Goal: Task Accomplishment & Management: Use online tool/utility

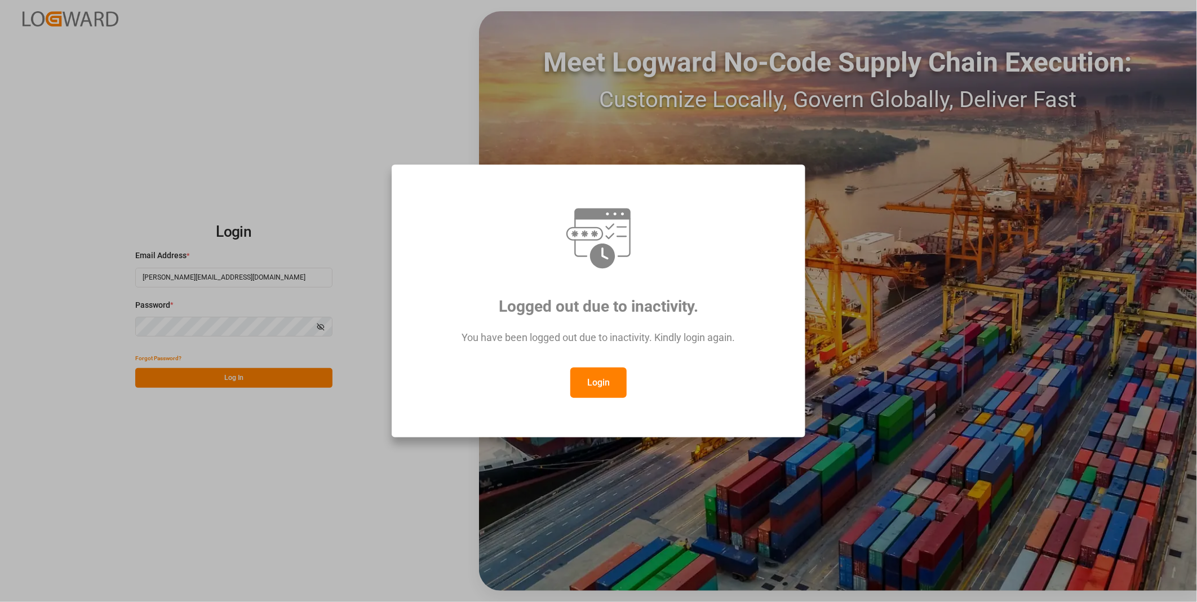
click at [618, 380] on button "Login" at bounding box center [598, 383] width 56 height 30
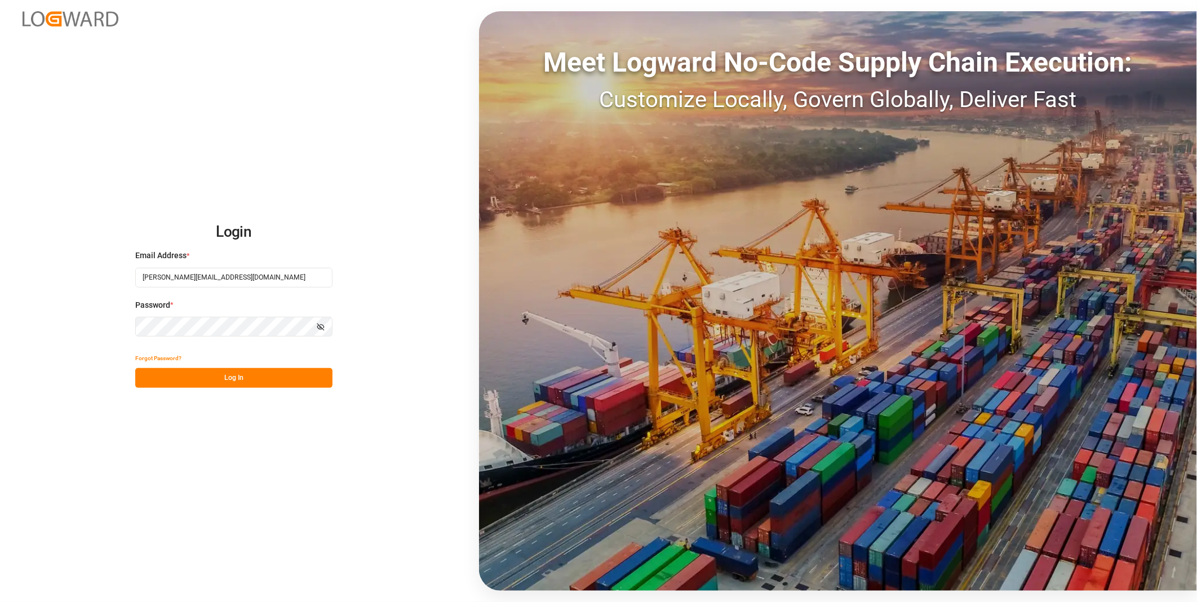
click at [284, 379] on button "Log In" at bounding box center [233, 378] width 197 height 20
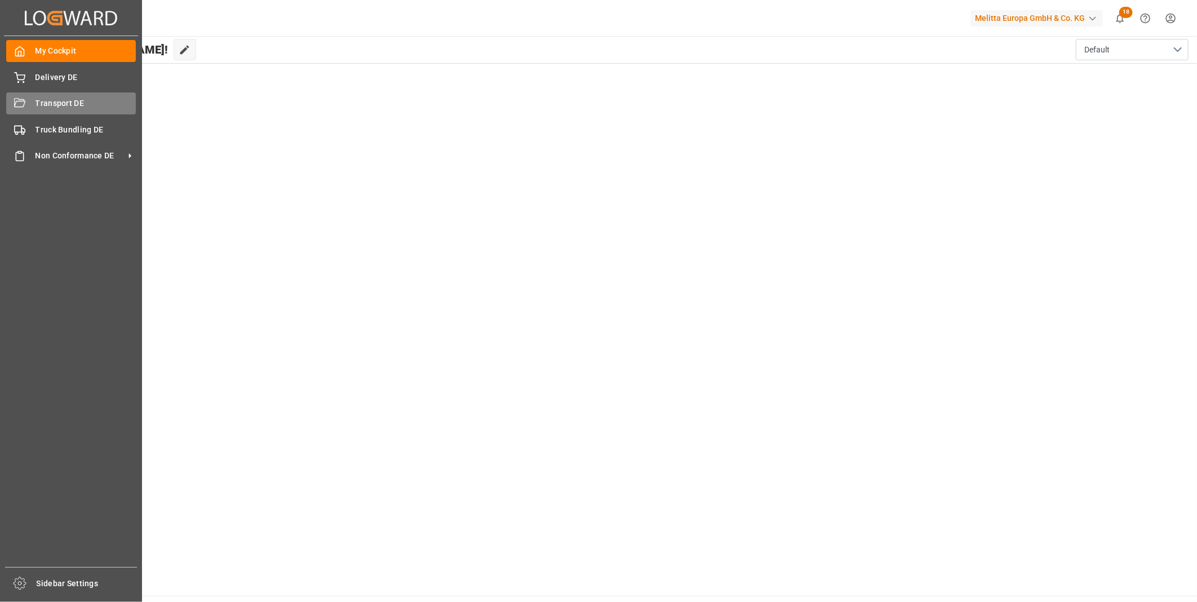
click at [34, 110] on div "Transport DE Transport DE" at bounding box center [71, 103] width 130 height 22
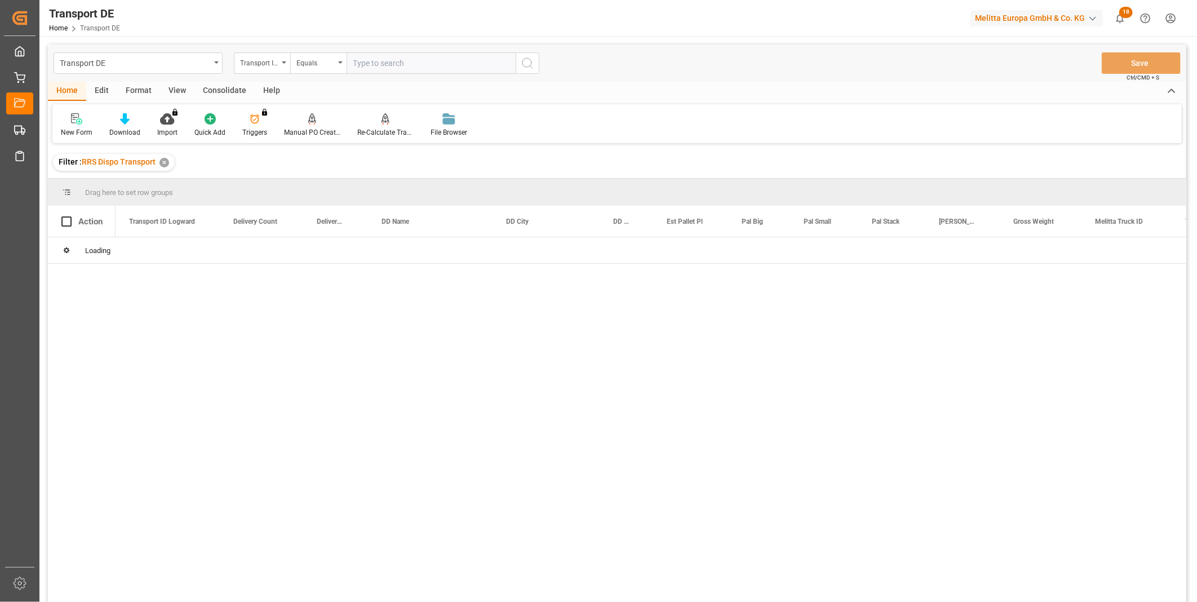
click at [214, 89] on div "Consolidate" at bounding box center [224, 91] width 60 height 19
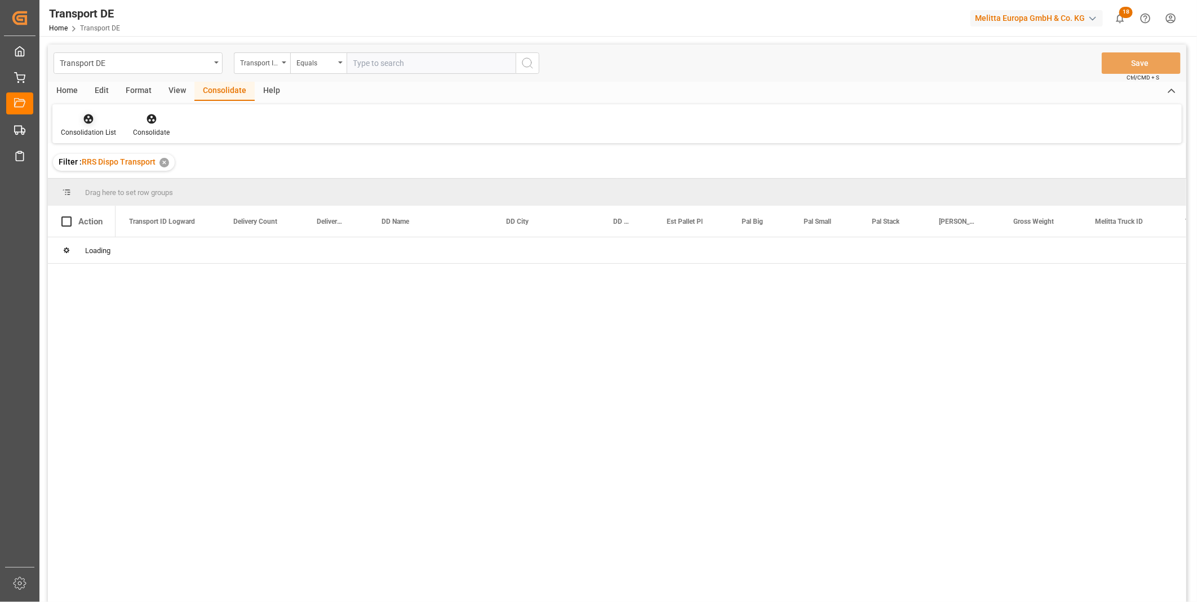
click at [87, 117] on icon at bounding box center [88, 118] width 11 height 11
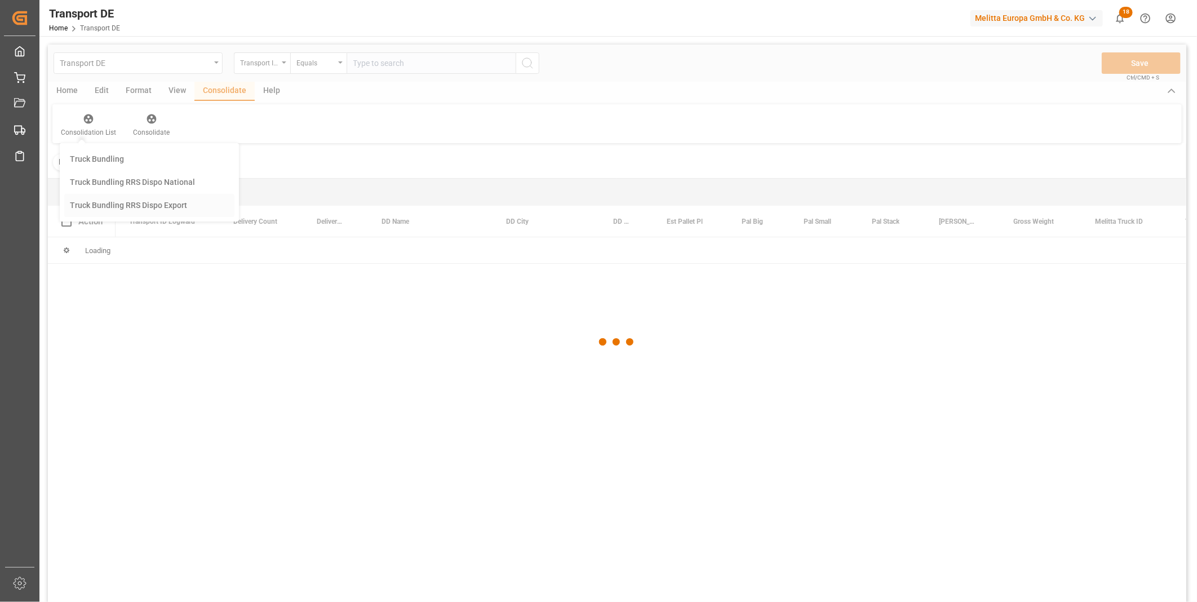
click at [130, 202] on div "Transport DE Transport ID Logward Equals Save Ctrl/CMD + S Home Edit Format Vie…" at bounding box center [617, 338] width 1139 height 587
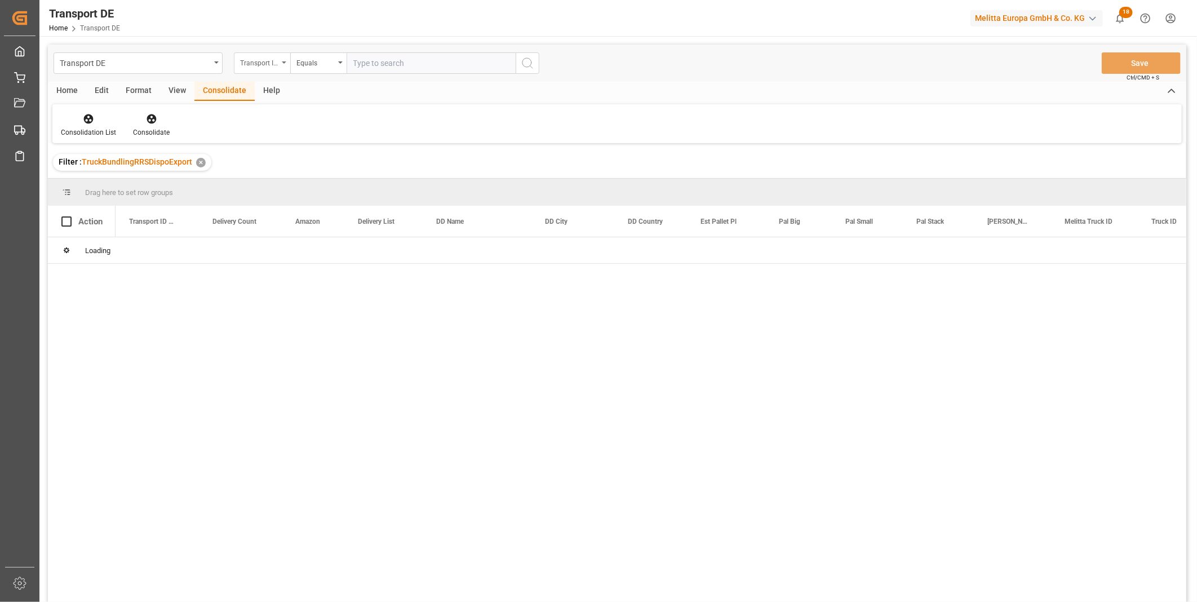
click at [253, 73] on div "Transport ID Logward" at bounding box center [262, 62] width 56 height 21
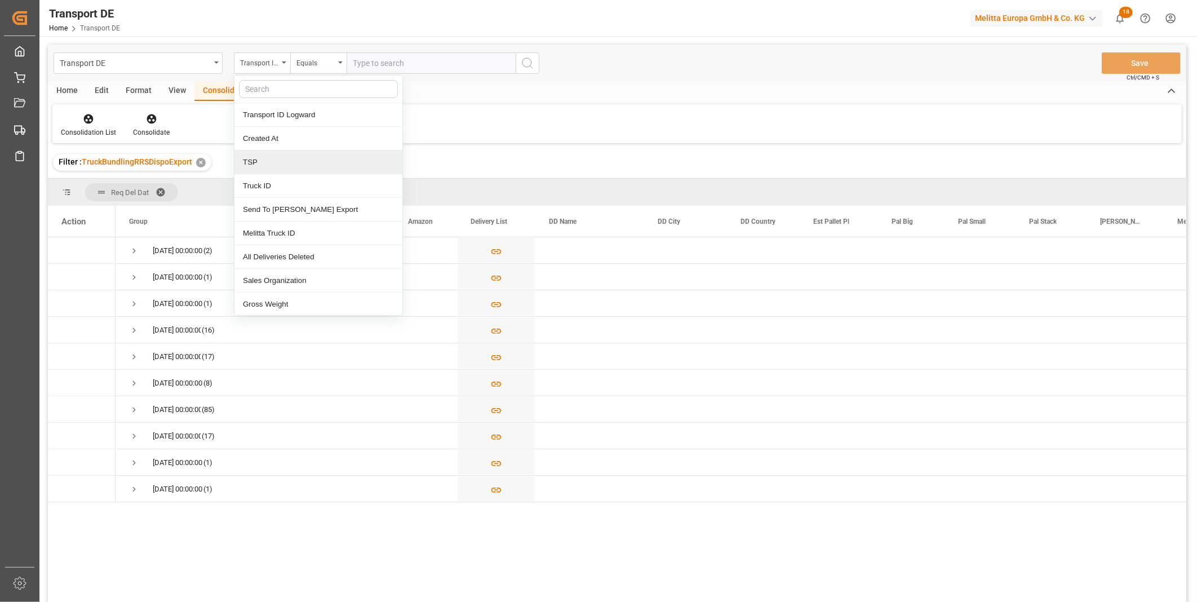
click at [282, 168] on div "TSP" at bounding box center [318, 163] width 168 height 24
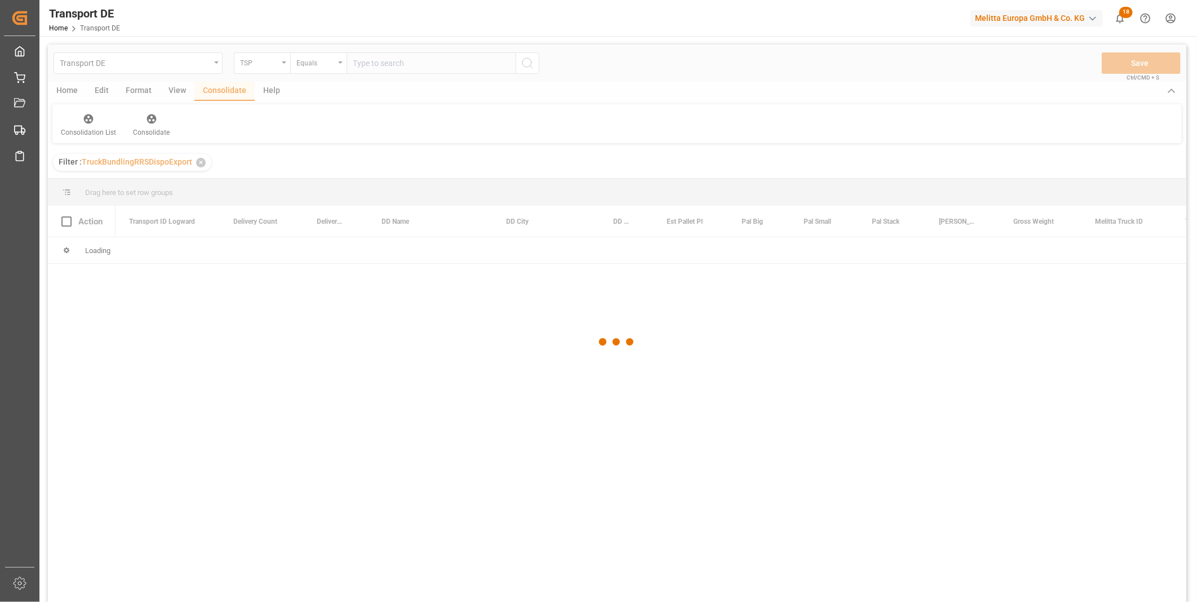
click at [324, 68] on div at bounding box center [617, 342] width 1139 height 595
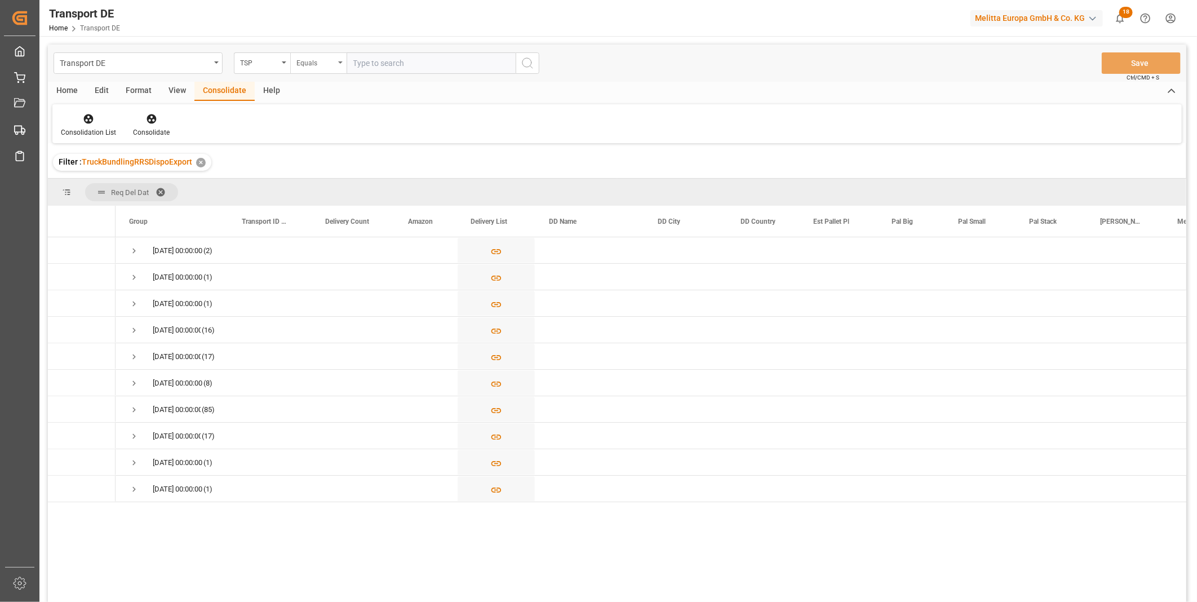
click at [339, 62] on icon "open menu" at bounding box center [340, 62] width 5 height 2
click at [342, 174] on div "Equals Fuzzy search Not equal Starts with Ends with Case insensitive equals Not…" at bounding box center [374, 184] width 169 height 218
click at [340, 179] on div "Starts with" at bounding box center [375, 186] width 168 height 24
type input "Van R"
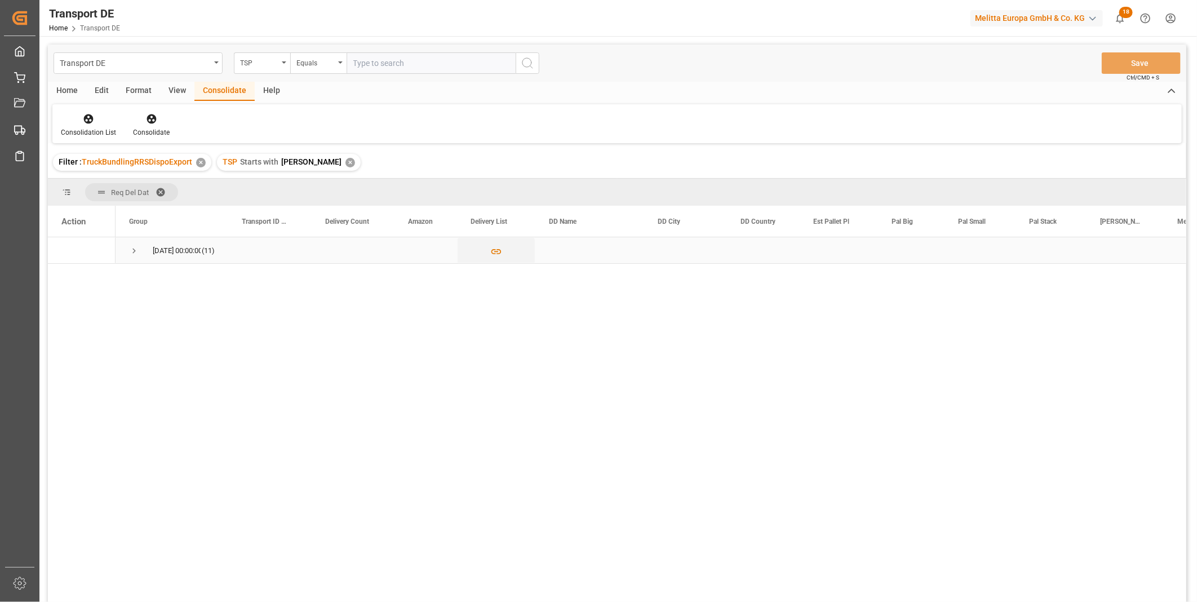
click at [128, 243] on div "15.09.2025 00:00:00 (11)" at bounding box center [172, 250] width 113 height 26
click at [130, 251] on span "Press SPACE to select this row." at bounding box center [134, 251] width 10 height 10
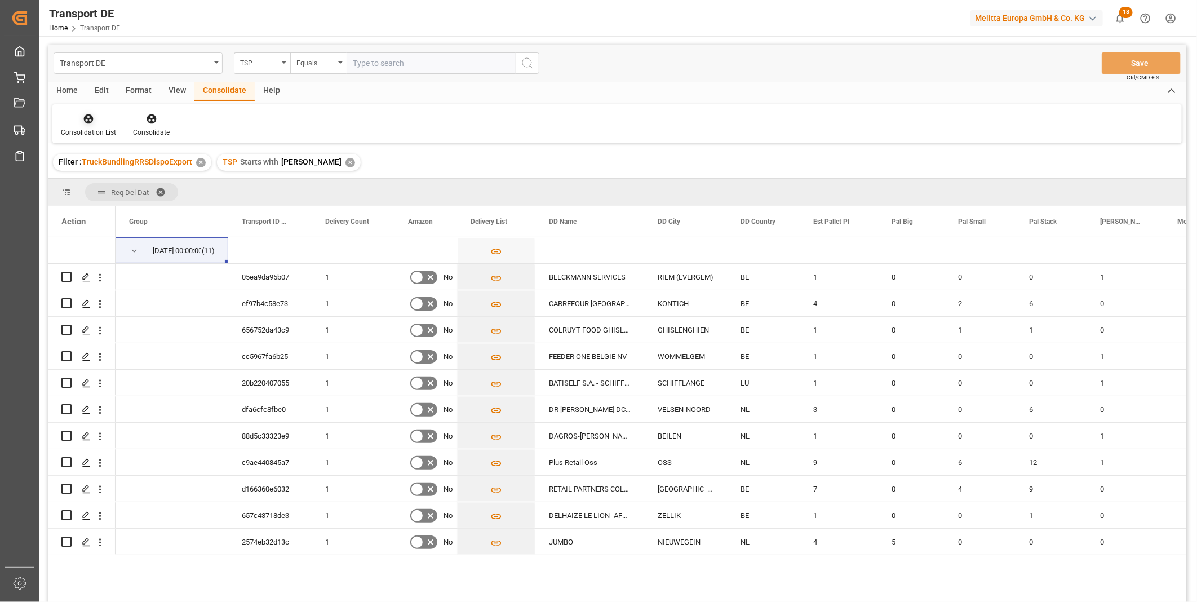
click at [83, 130] on div "Consolidation List" at bounding box center [88, 132] width 55 height 10
click at [155, 216] on div "Transport DE TSP Equals Save Ctrl/CMD + S Home Edit Format View Consolidate Hel…" at bounding box center [617, 338] width 1139 height 587
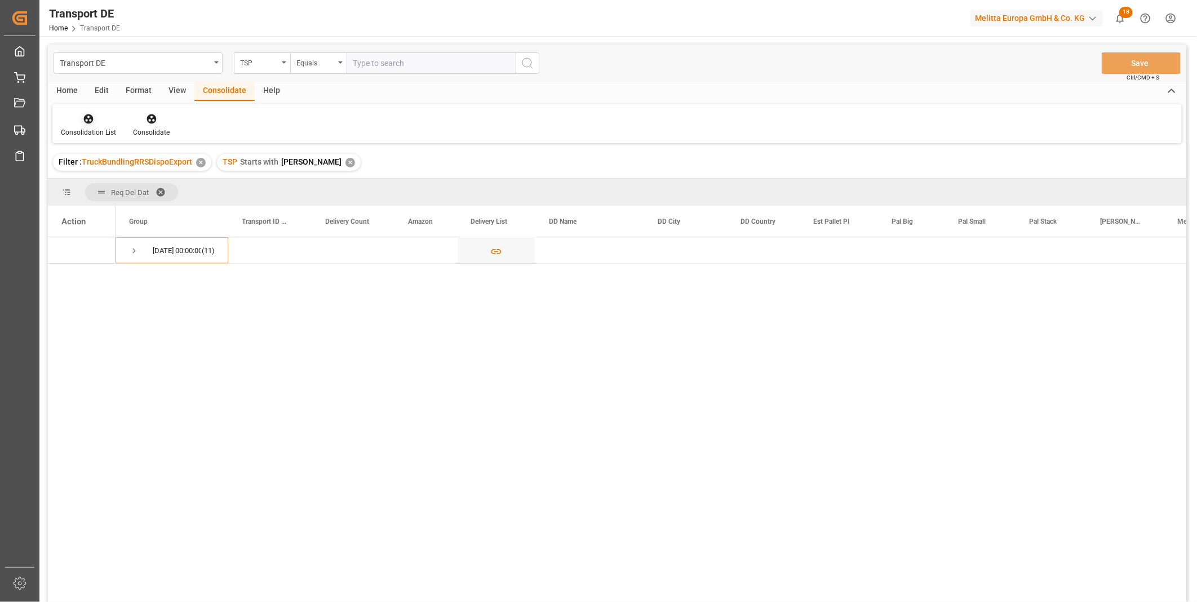
click at [69, 128] on div "Consolidation List" at bounding box center [88, 132] width 55 height 10
click at [138, 201] on div "Transport DE TSP Equals Save Ctrl/CMD + S Home Edit Format View Consolidate Hel…" at bounding box center [617, 338] width 1139 height 587
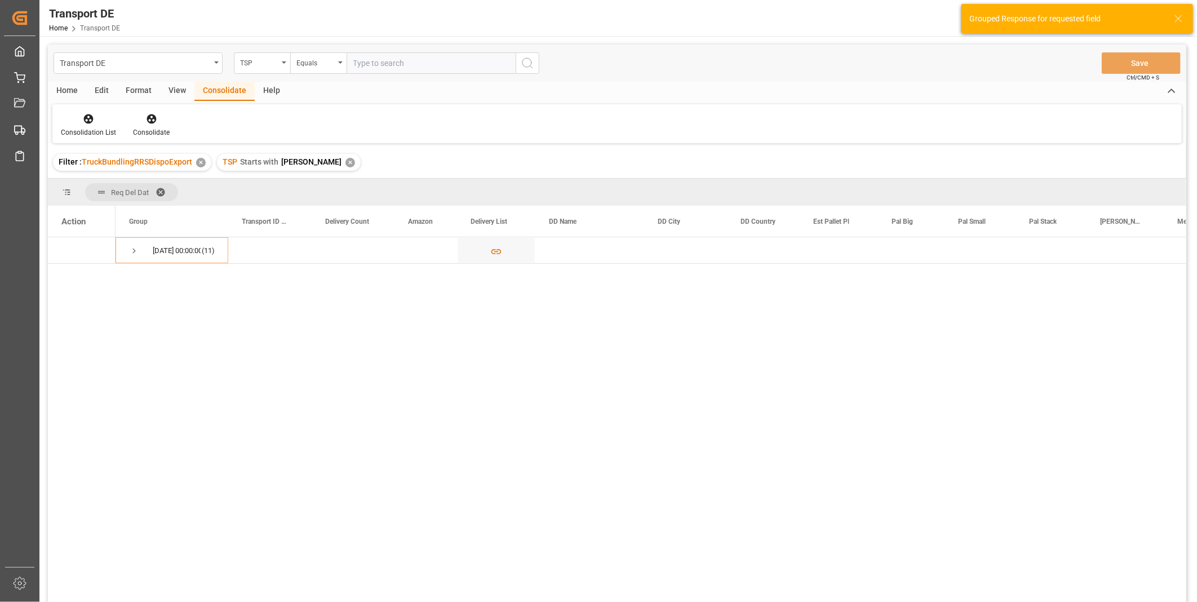
click at [77, 93] on div "Home" at bounding box center [67, 91] width 38 height 19
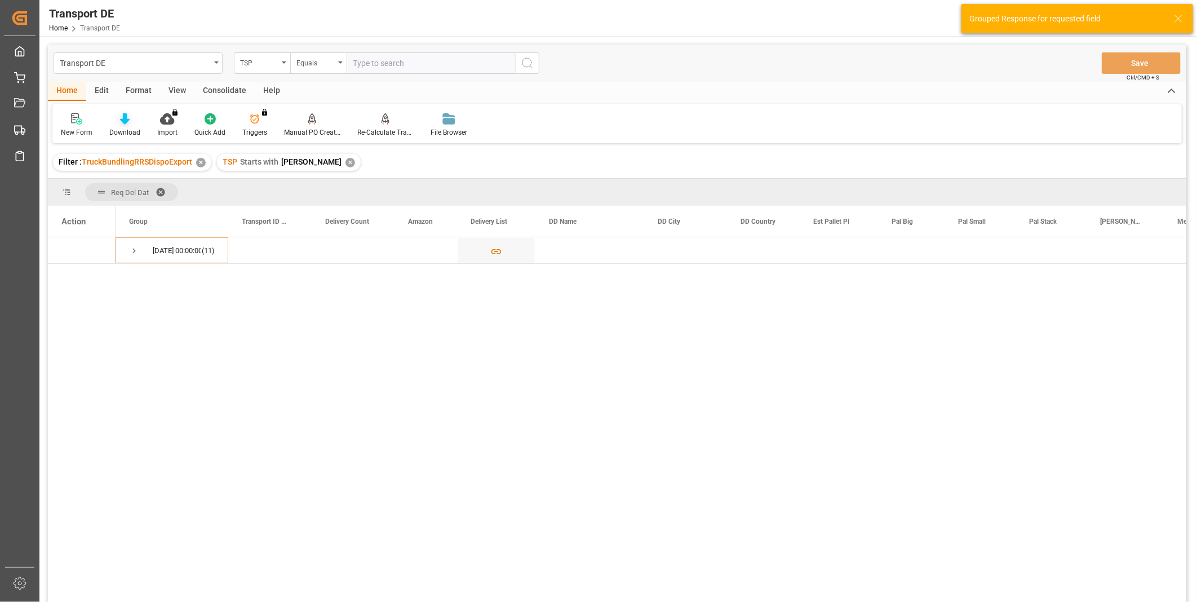
click at [122, 118] on icon at bounding box center [125, 118] width 10 height 11
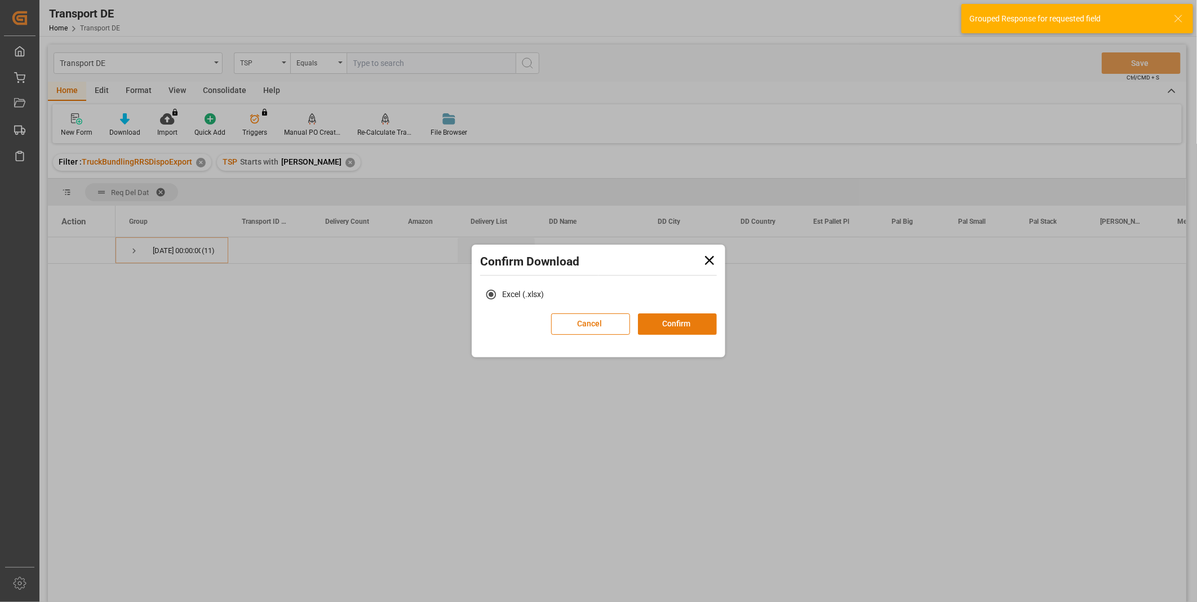
click at [656, 324] on button "Confirm" at bounding box center [677, 323] width 79 height 21
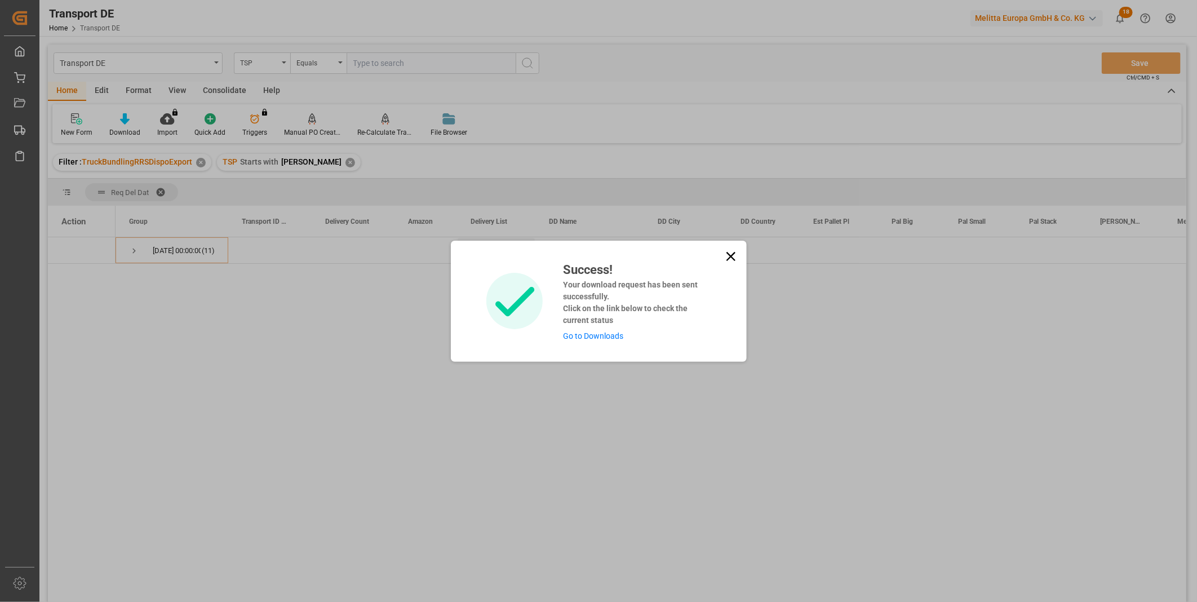
click at [723, 255] on icon at bounding box center [731, 257] width 16 height 16
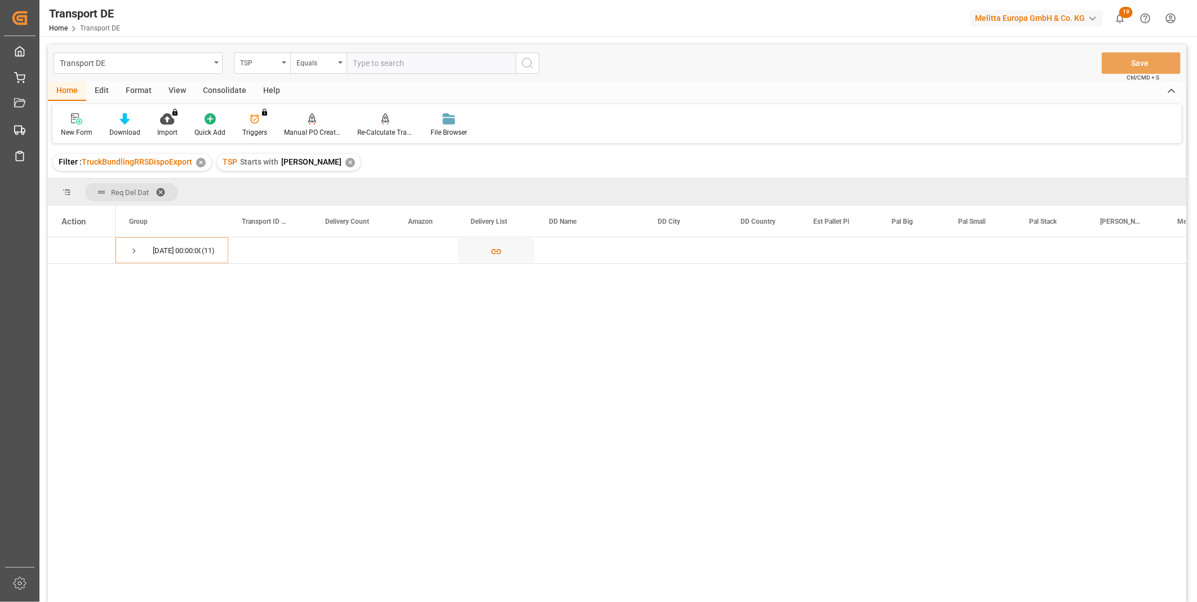
click at [220, 90] on div "Consolidate" at bounding box center [224, 91] width 60 height 19
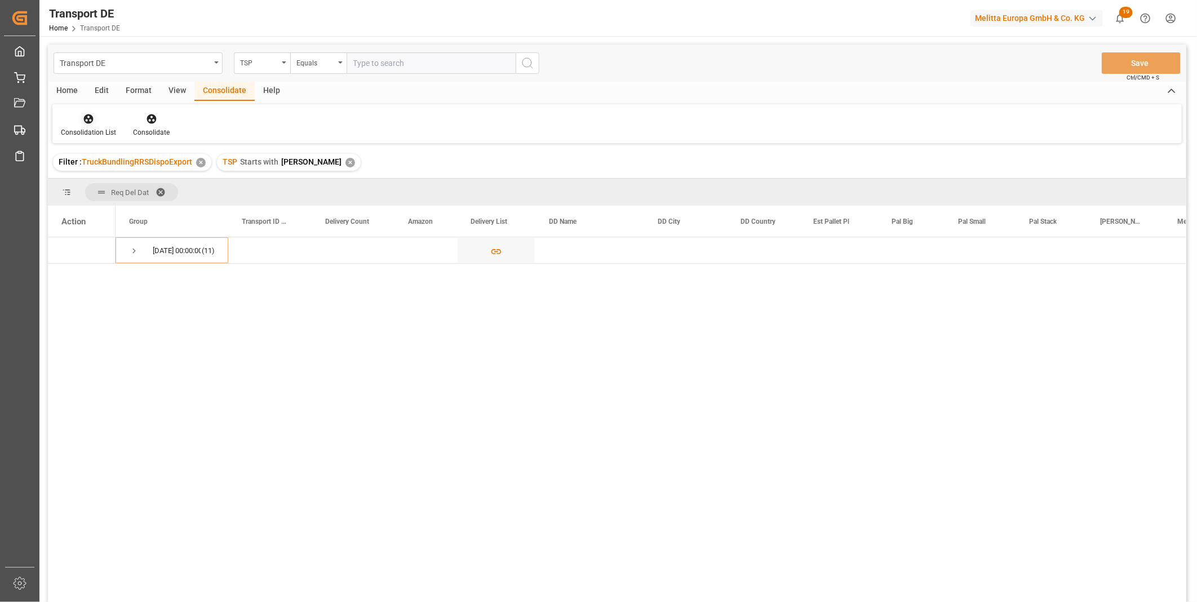
click at [93, 122] on icon at bounding box center [88, 118] width 11 height 11
click at [149, 206] on div "Truck Bundling RRS Dispo Export" at bounding box center [128, 206] width 117 height 12
click at [68, 125] on div "Consolidation List" at bounding box center [88, 125] width 72 height 25
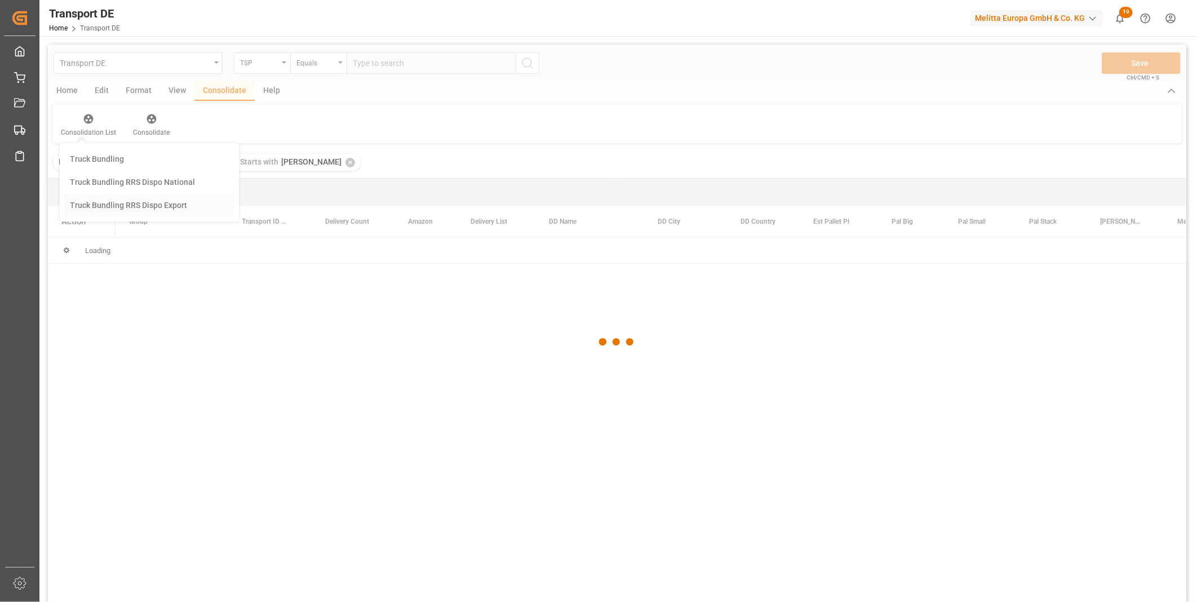
click at [117, 215] on div "Transport DE TSP Equals Save Ctrl/CMD + S Home Edit Format View Consolidate Hel…" at bounding box center [617, 338] width 1139 height 587
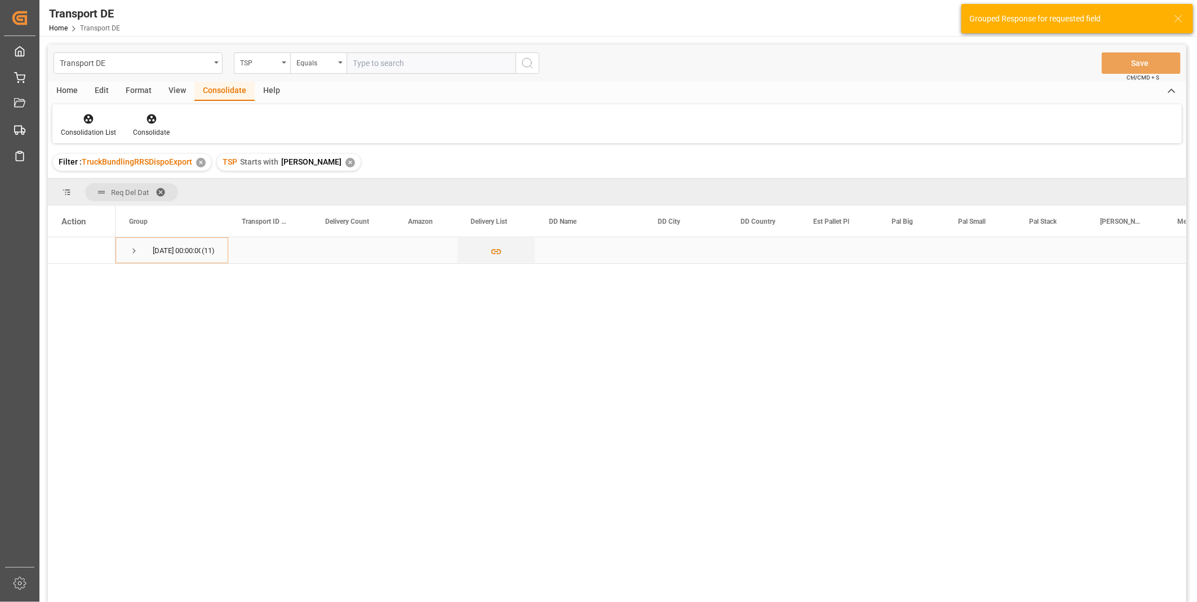
click at [127, 254] on div "15.09.2025 00:00:00 (11)" at bounding box center [172, 250] width 113 height 26
click at [139, 249] on span "Press SPACE to select this row." at bounding box center [134, 251] width 10 height 10
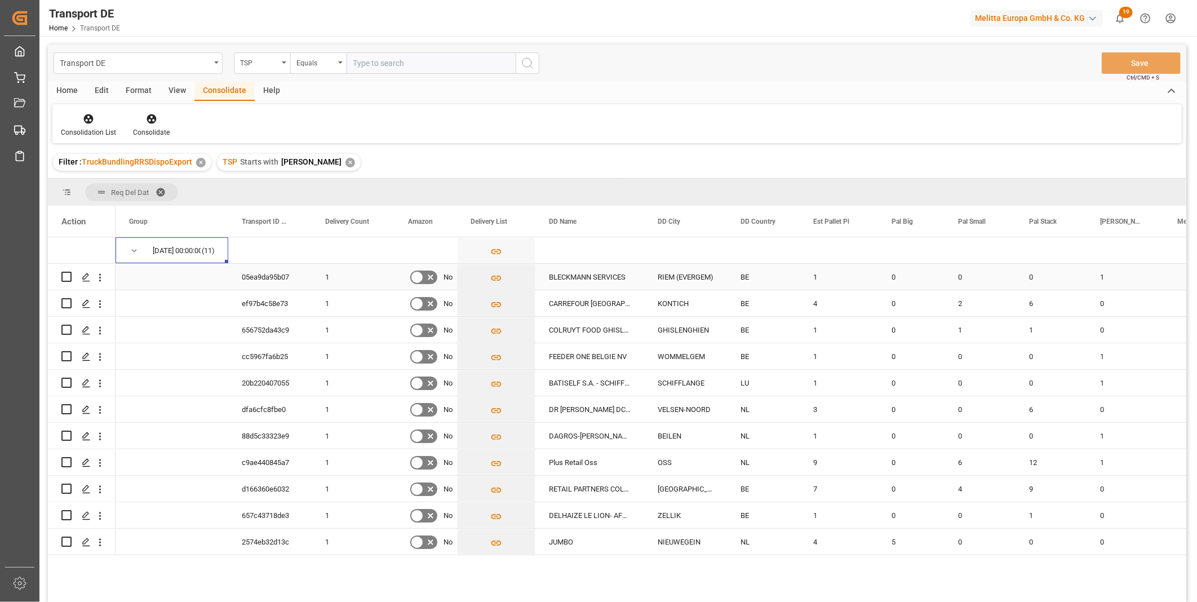
click at [65, 275] on input "Press Space to toggle row selection (unchecked)" at bounding box center [66, 277] width 10 height 10
checkbox input "true"
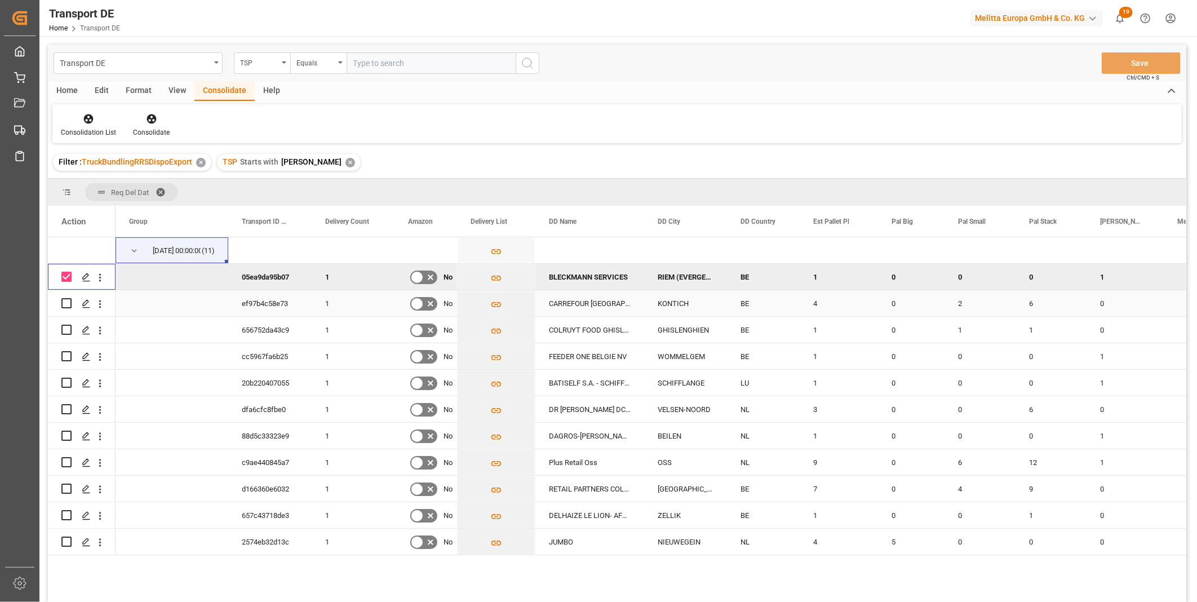
click at [66, 303] on input "Press Space to toggle row selection (unchecked)" at bounding box center [66, 303] width 10 height 10
checkbox input "true"
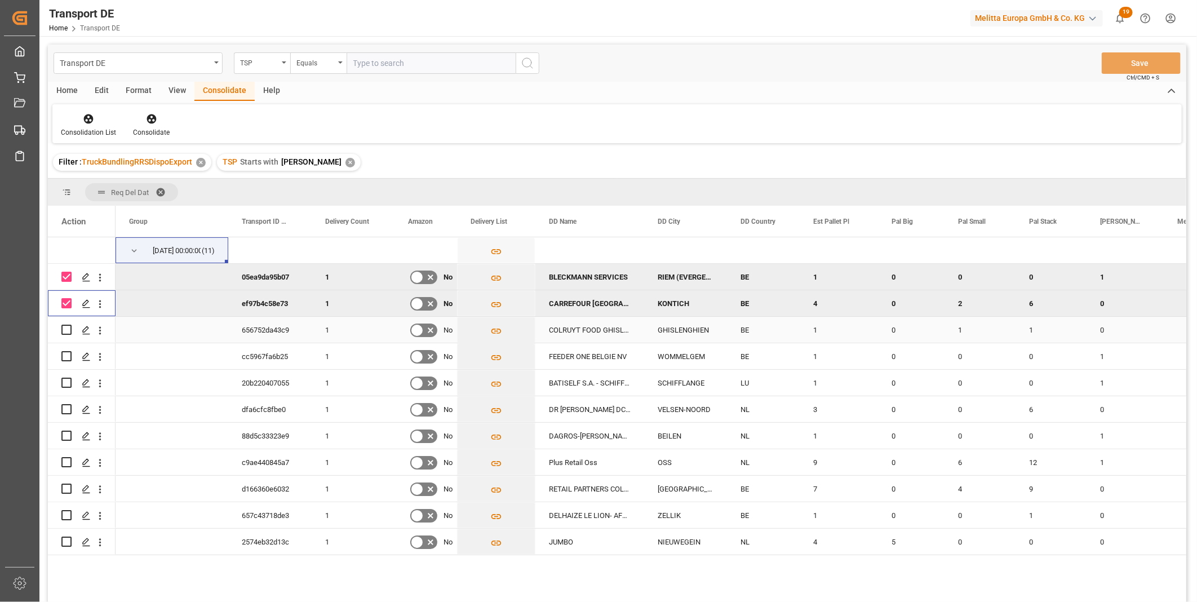
click at [67, 325] on input "Press Space to toggle row selection (unchecked)" at bounding box center [66, 330] width 10 height 10
checkbox input "true"
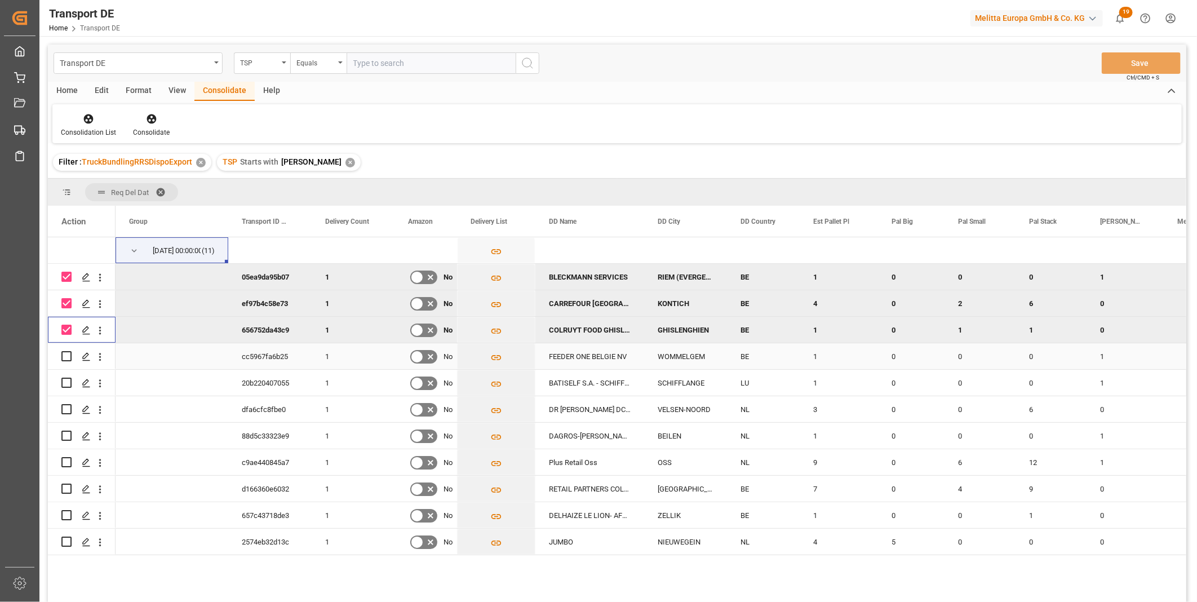
click at [65, 356] on input "Press Space to toggle row selection (unchecked)" at bounding box center [66, 356] width 10 height 10
checkbox input "true"
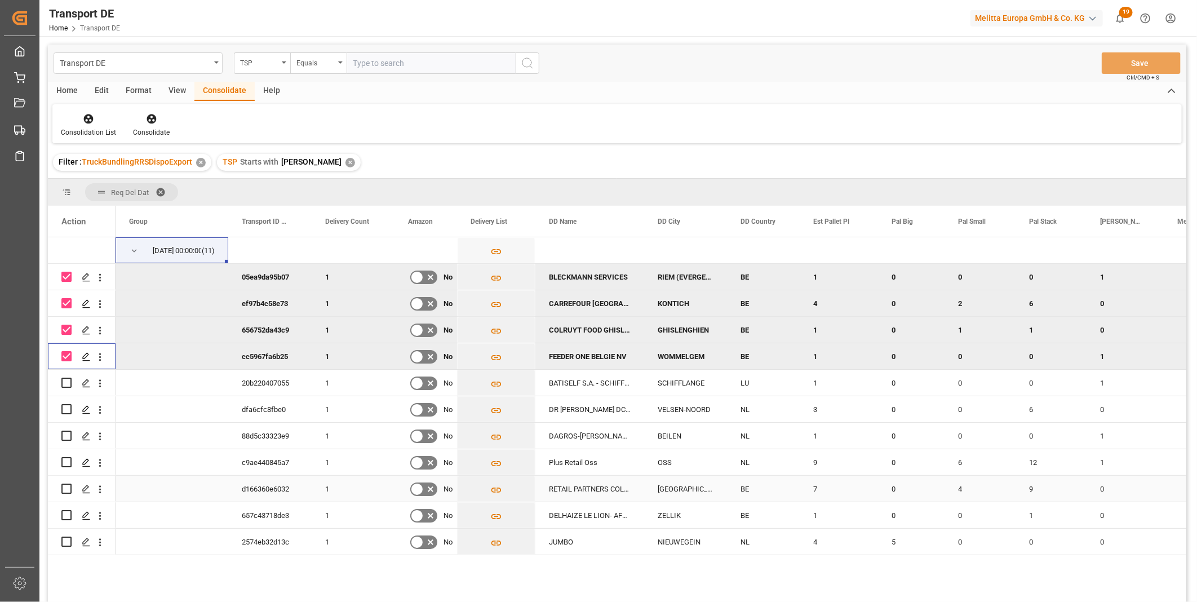
click at [68, 486] on input "Press Space to toggle row selection (unchecked)" at bounding box center [66, 489] width 10 height 10
checkbox input "true"
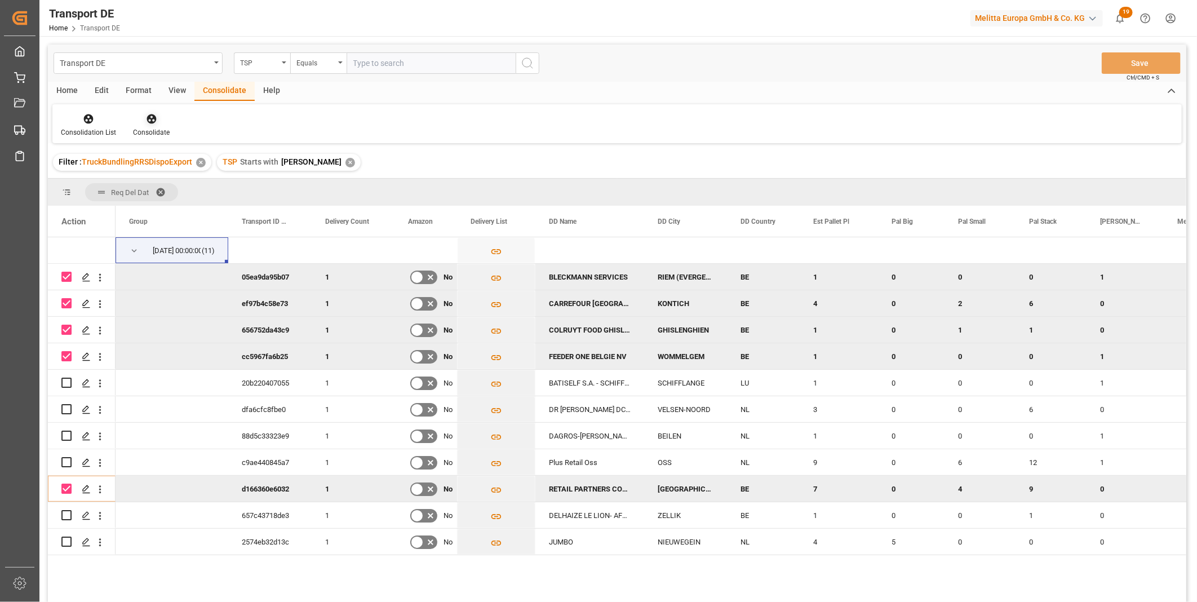
click at [151, 117] on icon at bounding box center [152, 119] width 10 height 10
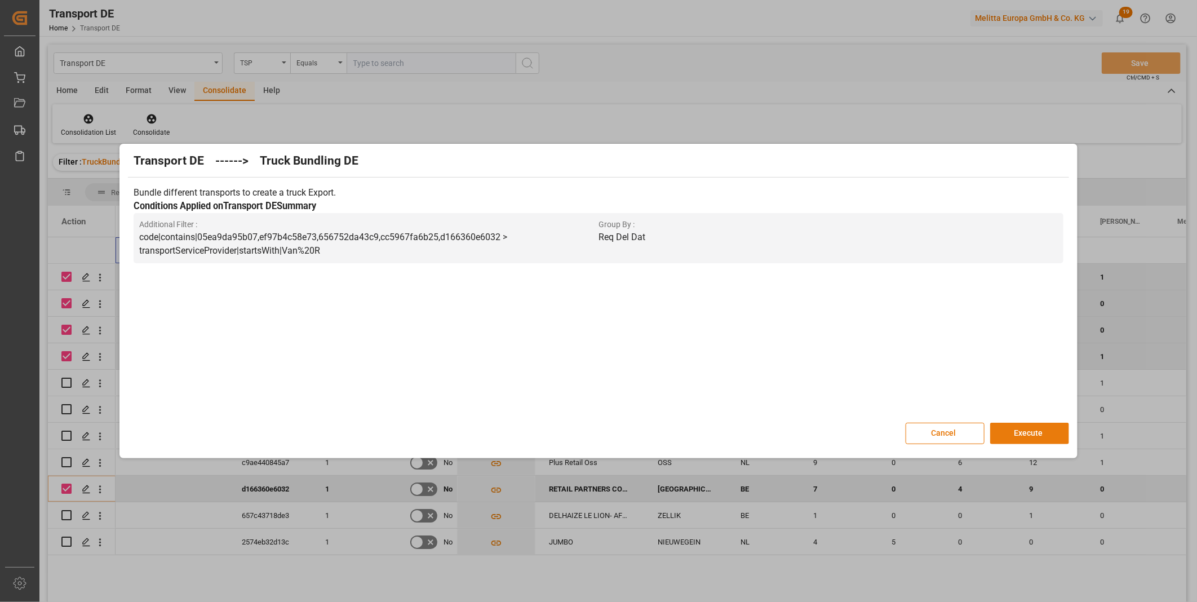
click at [1017, 437] on button "Execute" at bounding box center [1029, 433] width 79 height 21
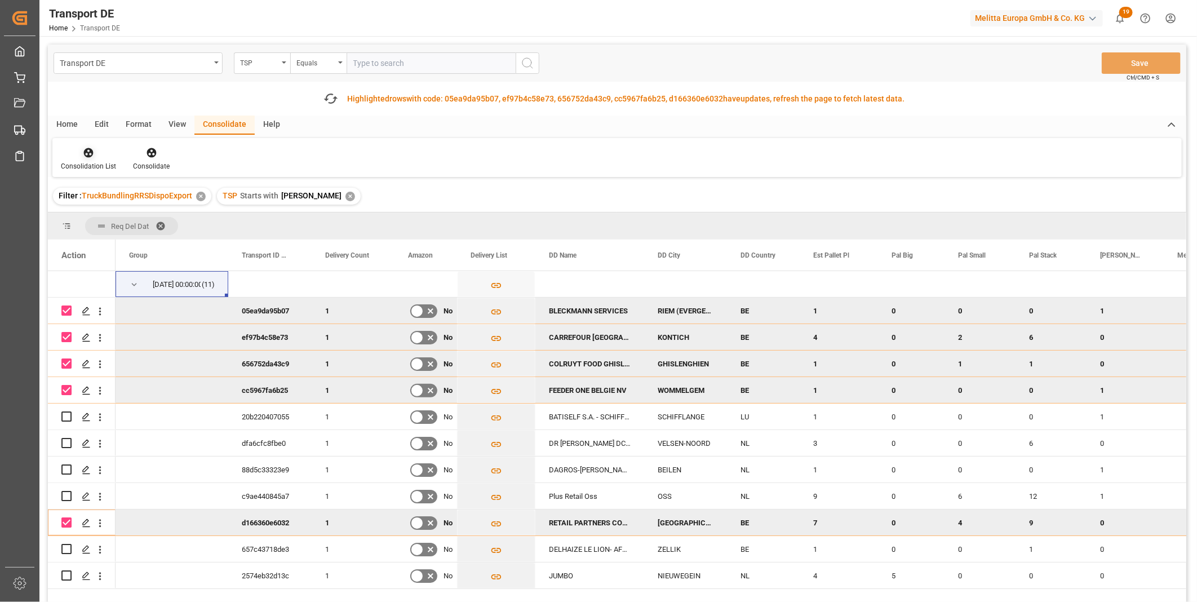
click at [103, 157] on div at bounding box center [88, 153] width 55 height 12
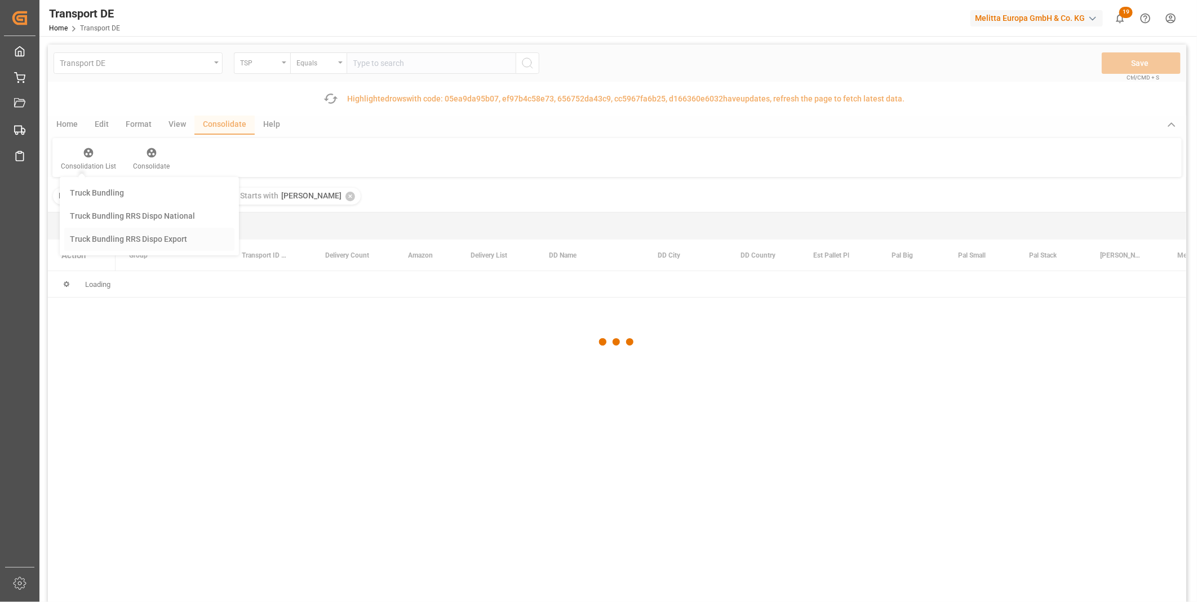
click at [129, 244] on div "Transport DE TSP Equals Save Ctrl/CMD + S Fetch latest updates Highlighted rows…" at bounding box center [617, 355] width 1139 height 621
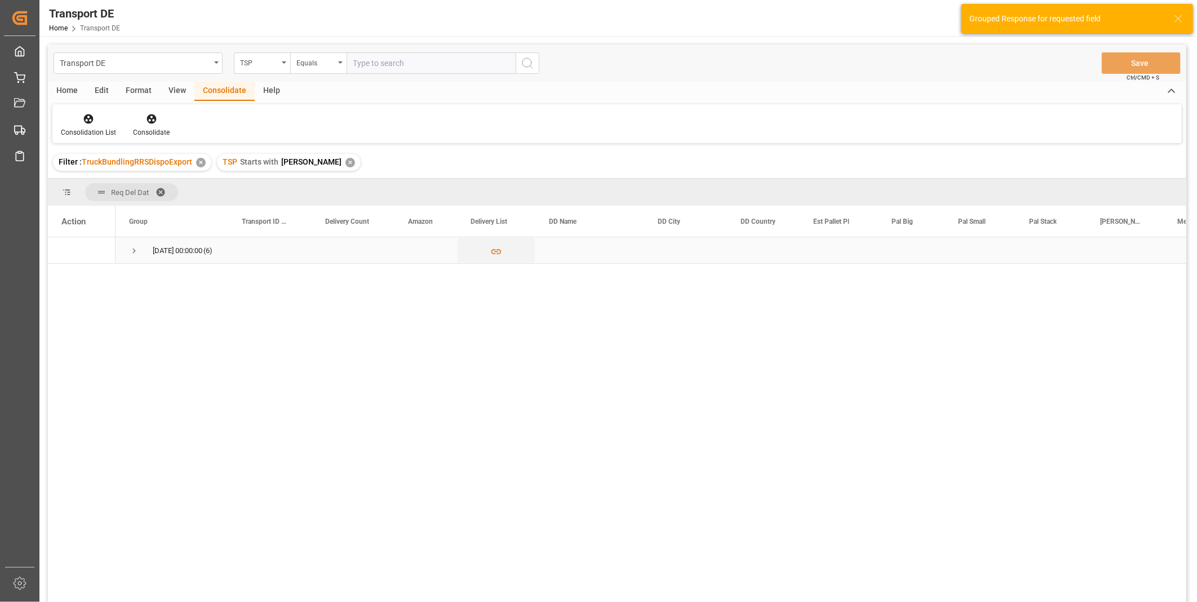
click at [131, 260] on span "Press SPACE to select this row." at bounding box center [134, 251] width 10 height 26
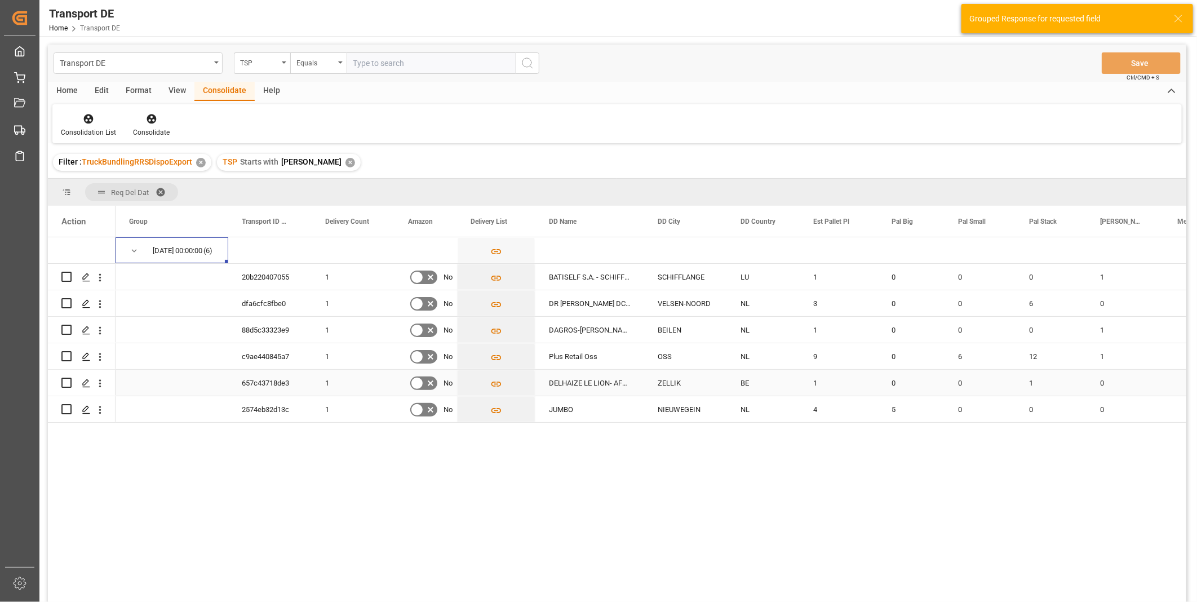
click at [65, 383] on input "Press Space to toggle row selection (unchecked)" at bounding box center [66, 383] width 10 height 10
checkbox input "true"
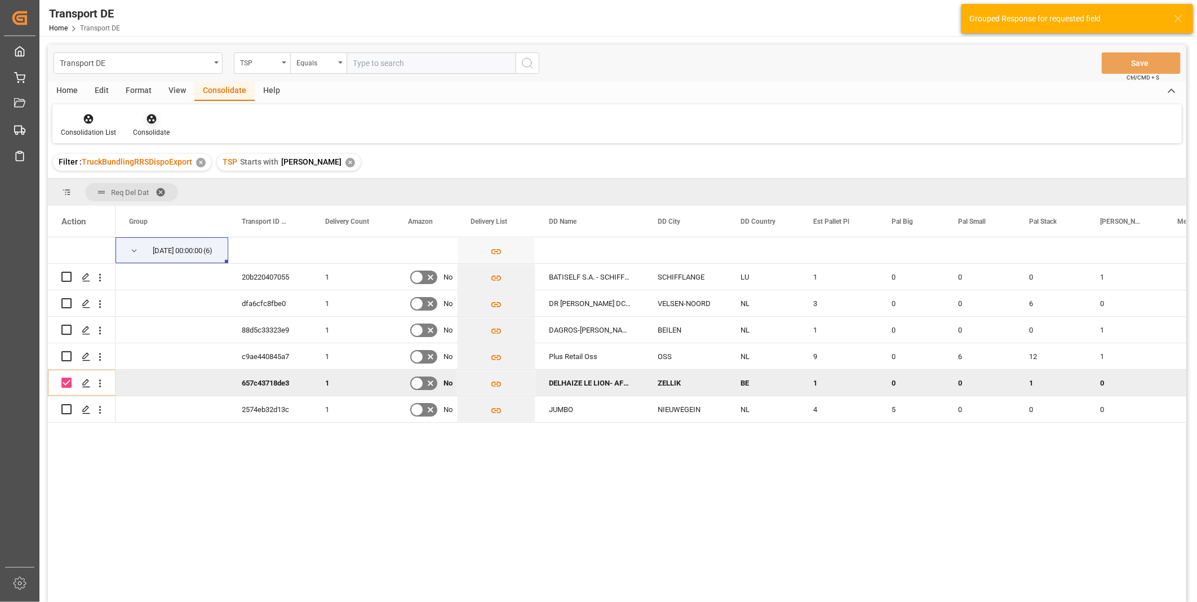
click at [162, 120] on div at bounding box center [151, 119] width 37 height 12
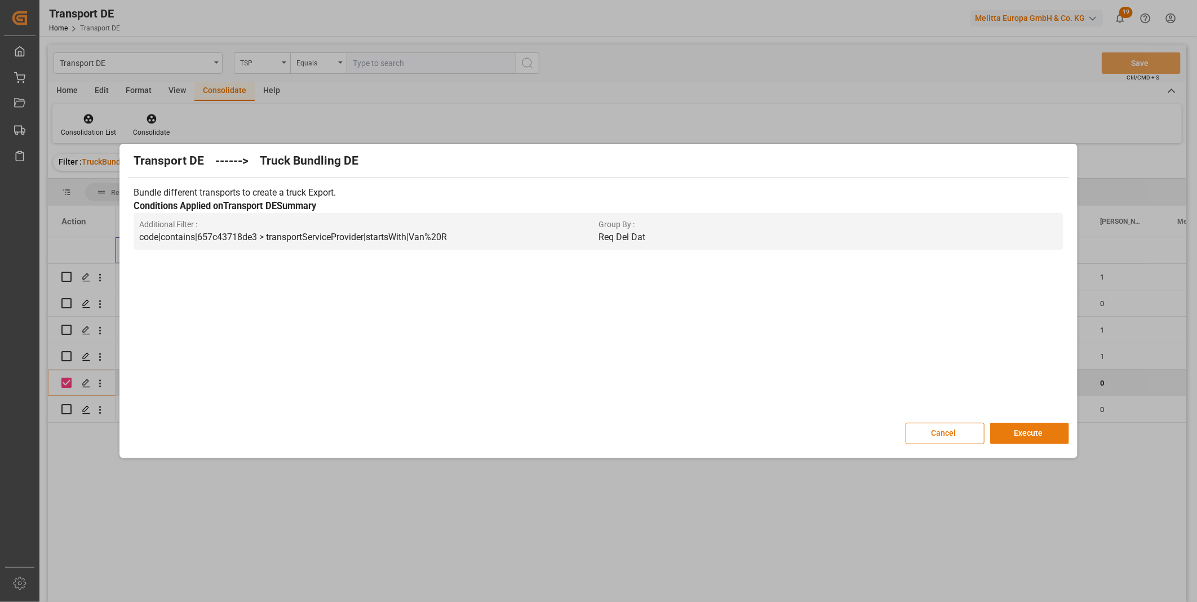
click at [1019, 431] on button "Execute" at bounding box center [1029, 433] width 79 height 21
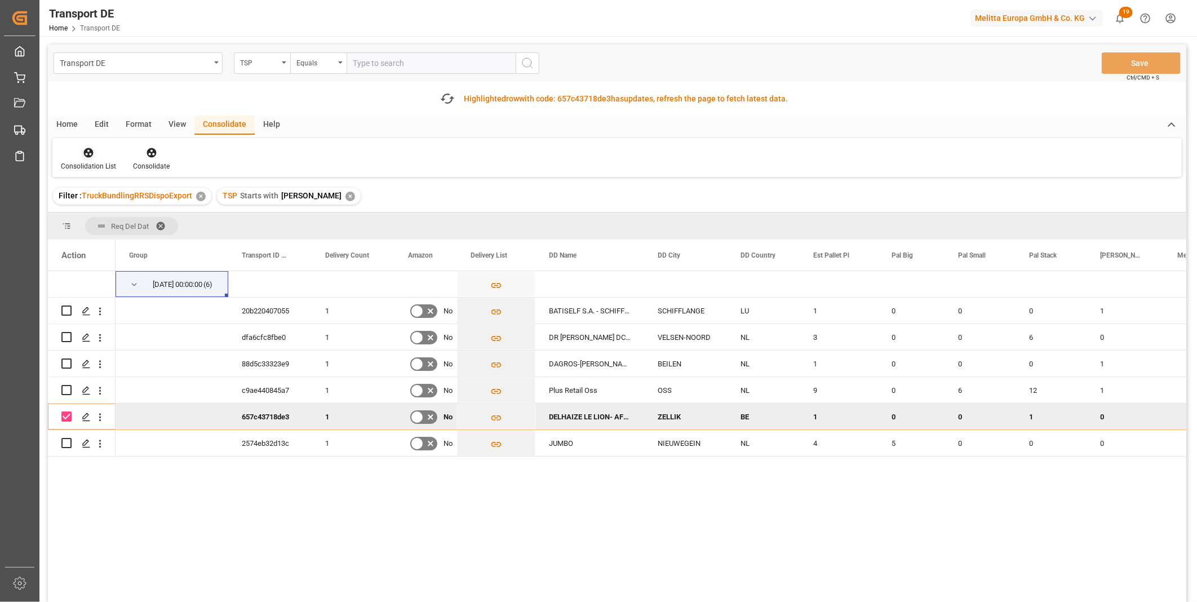
click at [86, 158] on icon at bounding box center [88, 152] width 11 height 11
click at [114, 237] on div "Transport DE TSP Equals Save Ctrl/CMD + S Fetch latest updates Highlighted row …" at bounding box center [617, 355] width 1139 height 621
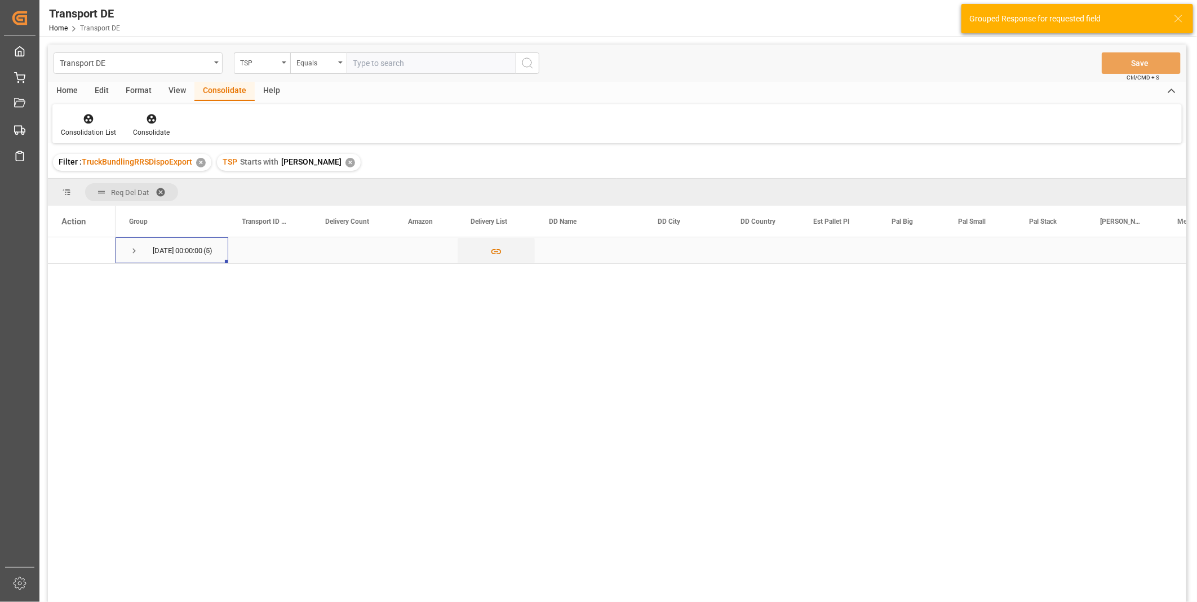
click at [133, 243] on span "Press SPACE to select this row." at bounding box center [134, 251] width 10 height 26
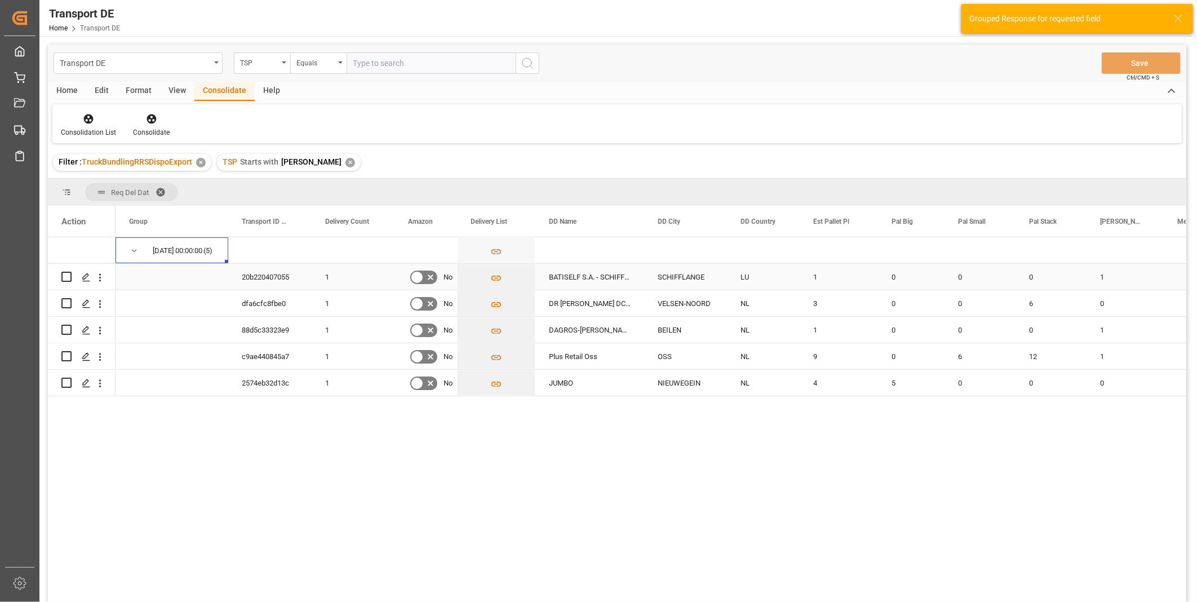
click at [67, 277] on input "Press Space to toggle row selection (unchecked)" at bounding box center [66, 277] width 10 height 10
checkbox input "true"
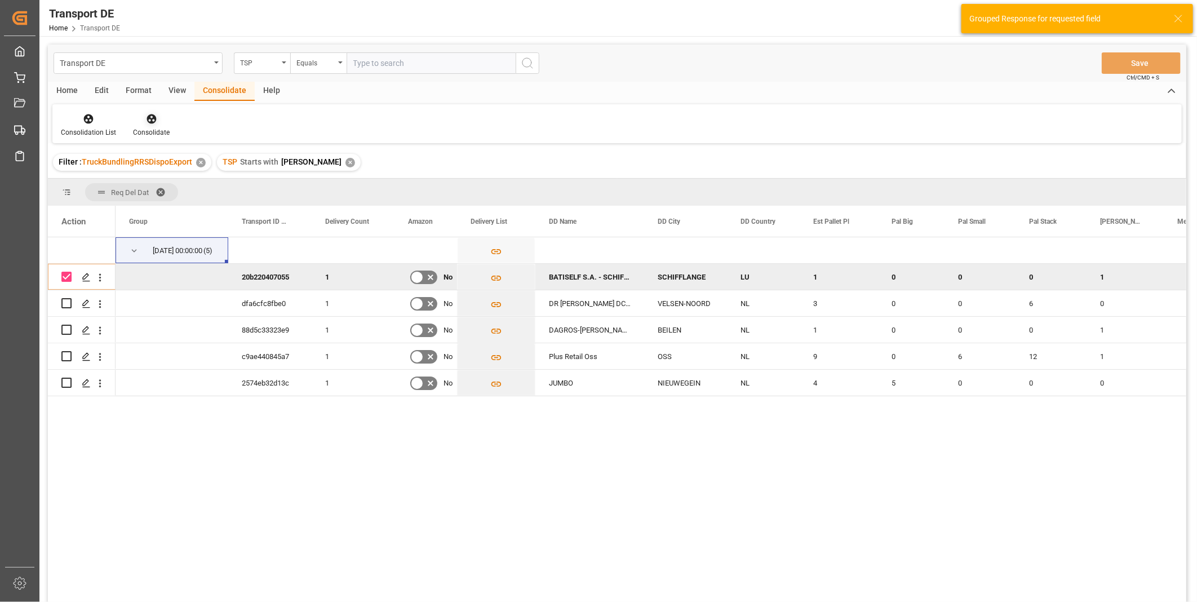
click at [147, 117] on icon at bounding box center [152, 119] width 10 height 10
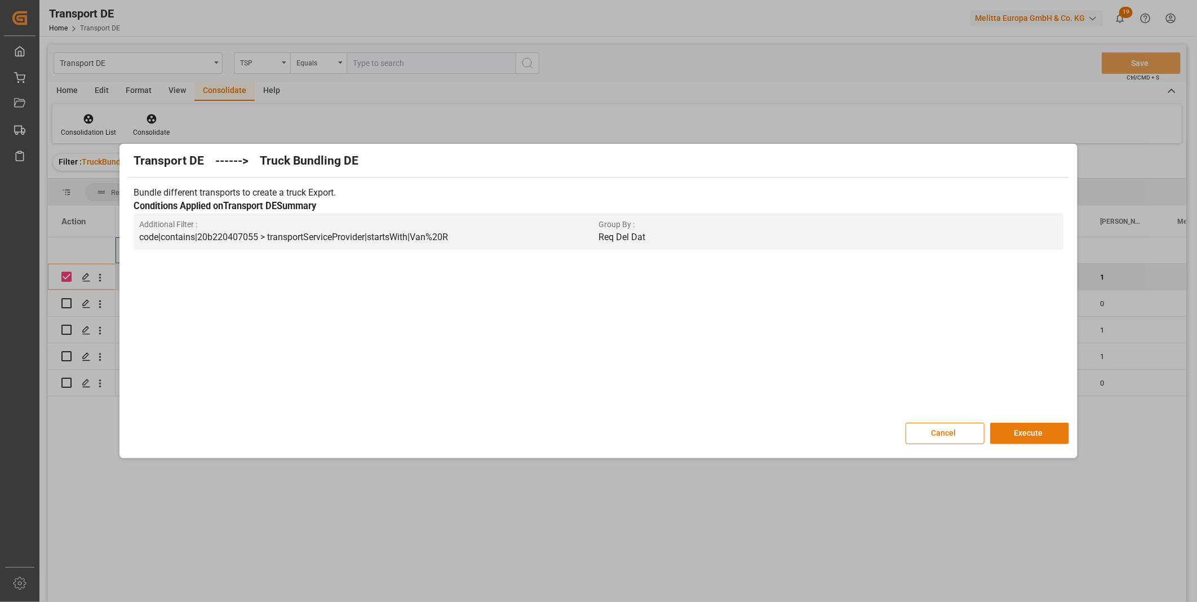
click at [1010, 424] on button "Execute" at bounding box center [1029, 433] width 79 height 21
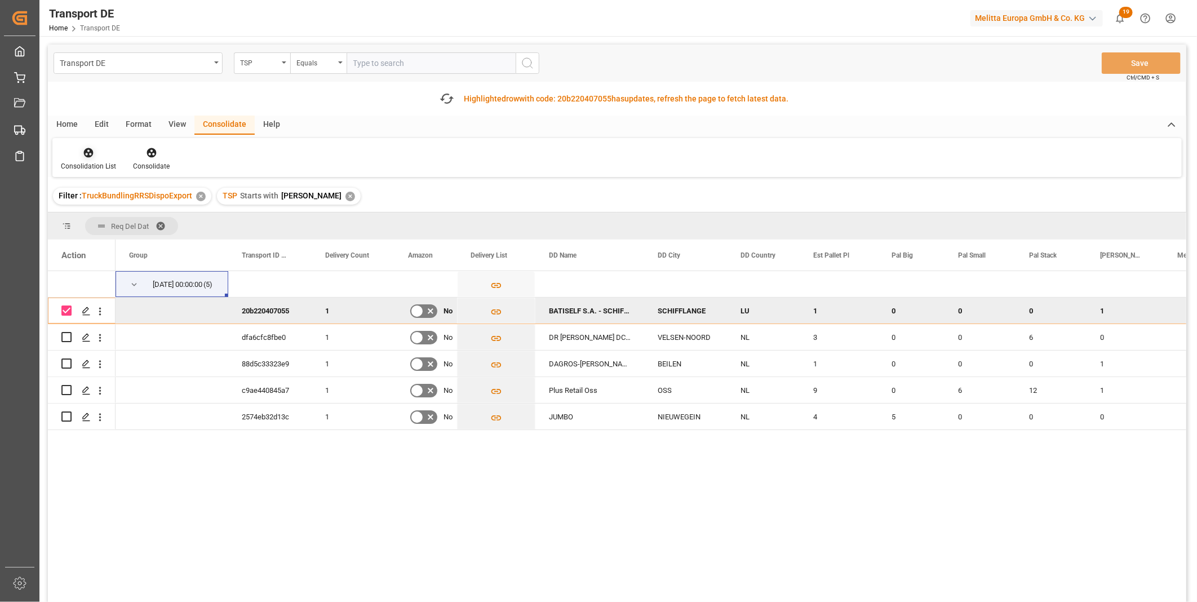
click at [64, 148] on div at bounding box center [88, 153] width 55 height 12
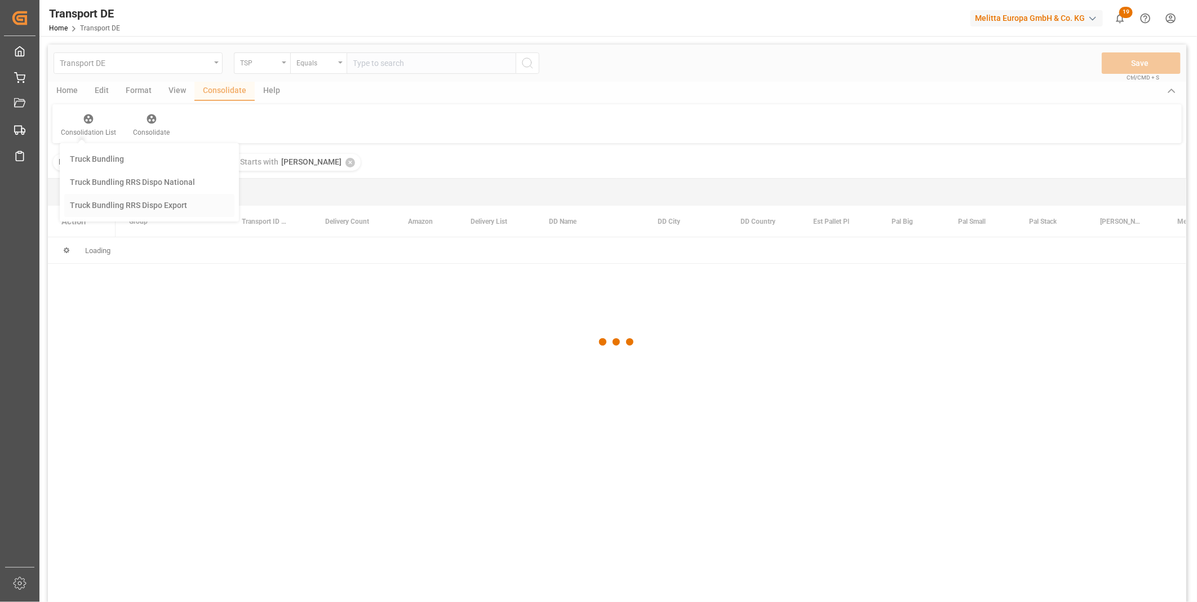
click at [124, 205] on div "Transport DE TSP Equals Save Ctrl/CMD + S Home Edit Format View Consolidate Hel…" at bounding box center [617, 338] width 1139 height 587
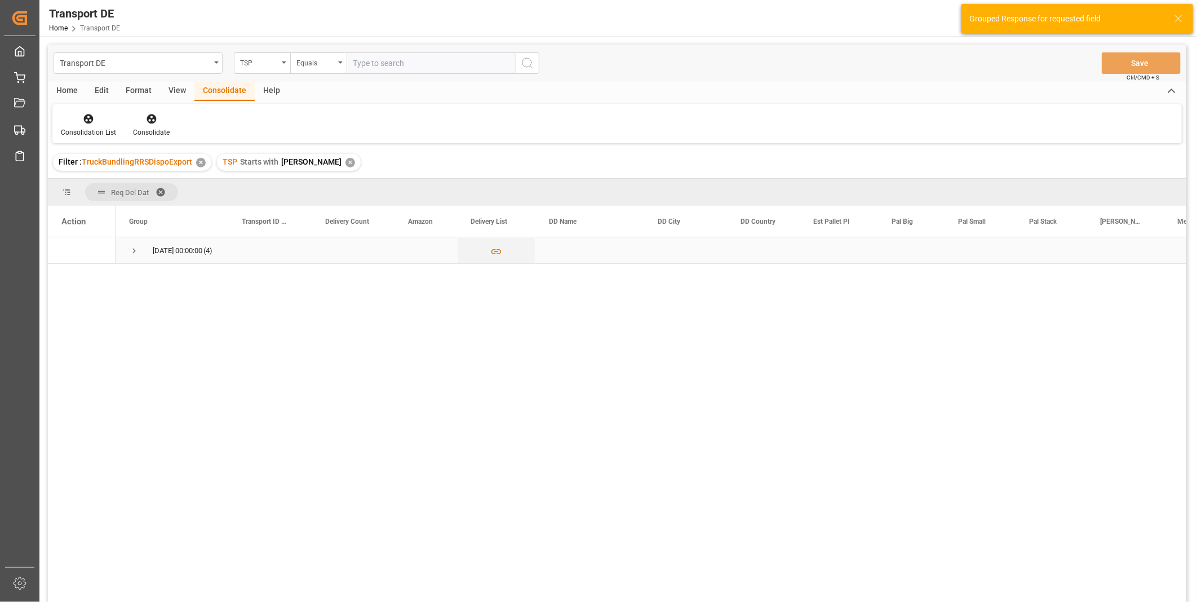
click at [127, 249] on div "15.09.2025 00:00:00 (4)" at bounding box center [172, 250] width 113 height 26
click at [134, 254] on span "Press SPACE to select this row." at bounding box center [134, 251] width 10 height 10
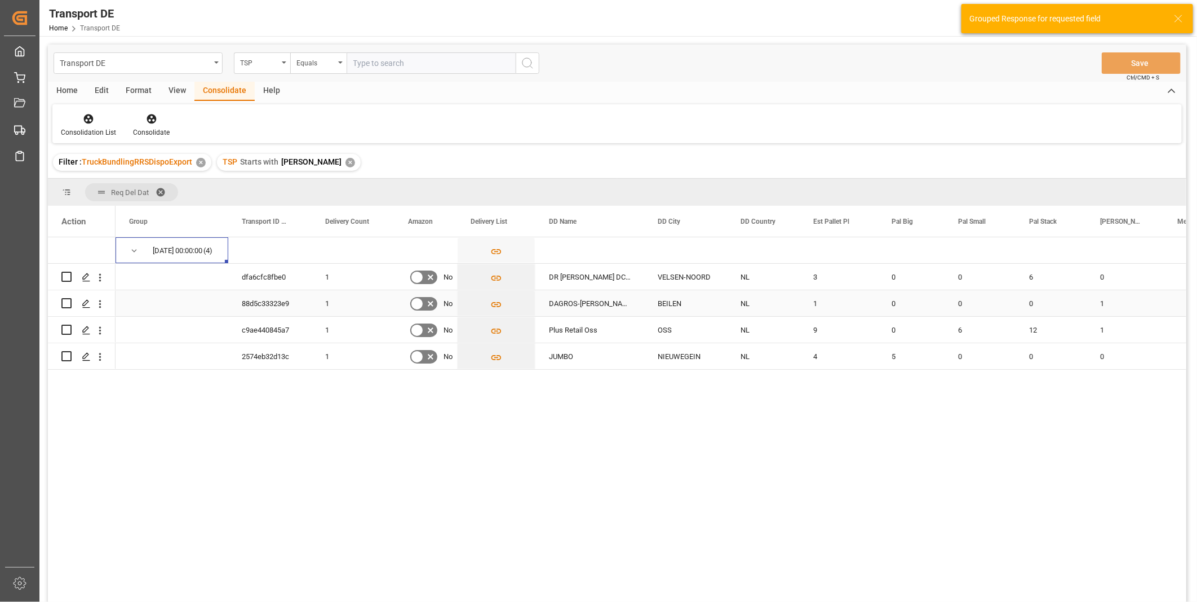
click at [67, 303] on input "Press Space to toggle row selection (unchecked)" at bounding box center [66, 303] width 10 height 10
checkbox input "true"
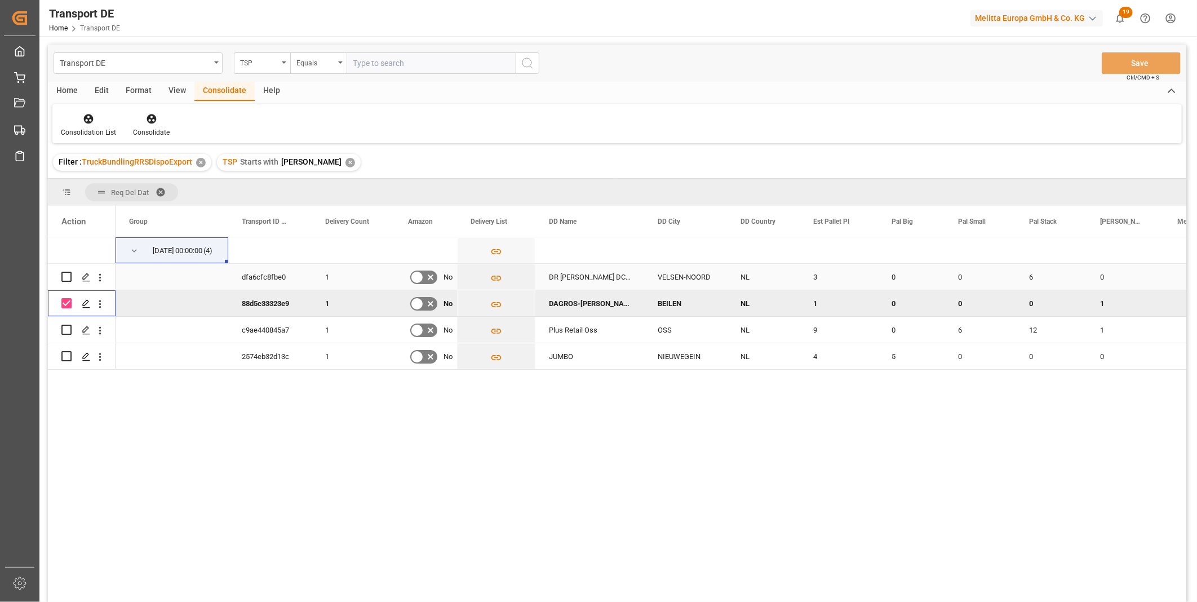
click at [65, 281] on input "Press Space to toggle row selection (unchecked)" at bounding box center [66, 277] width 10 height 10
checkbox input "true"
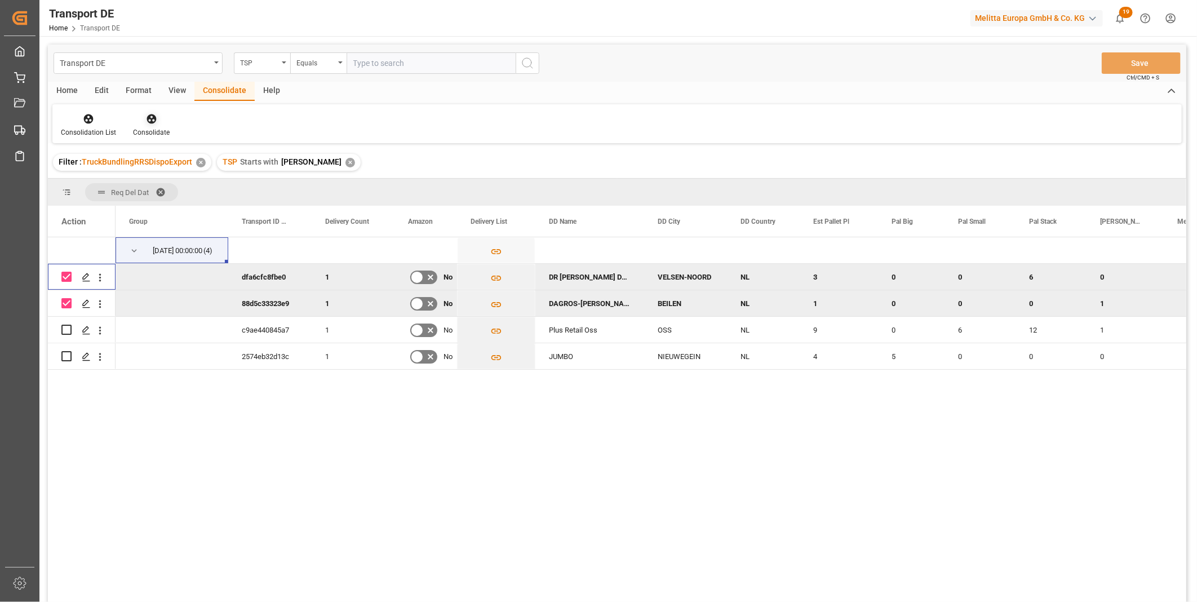
click at [139, 120] on div at bounding box center [151, 119] width 37 height 12
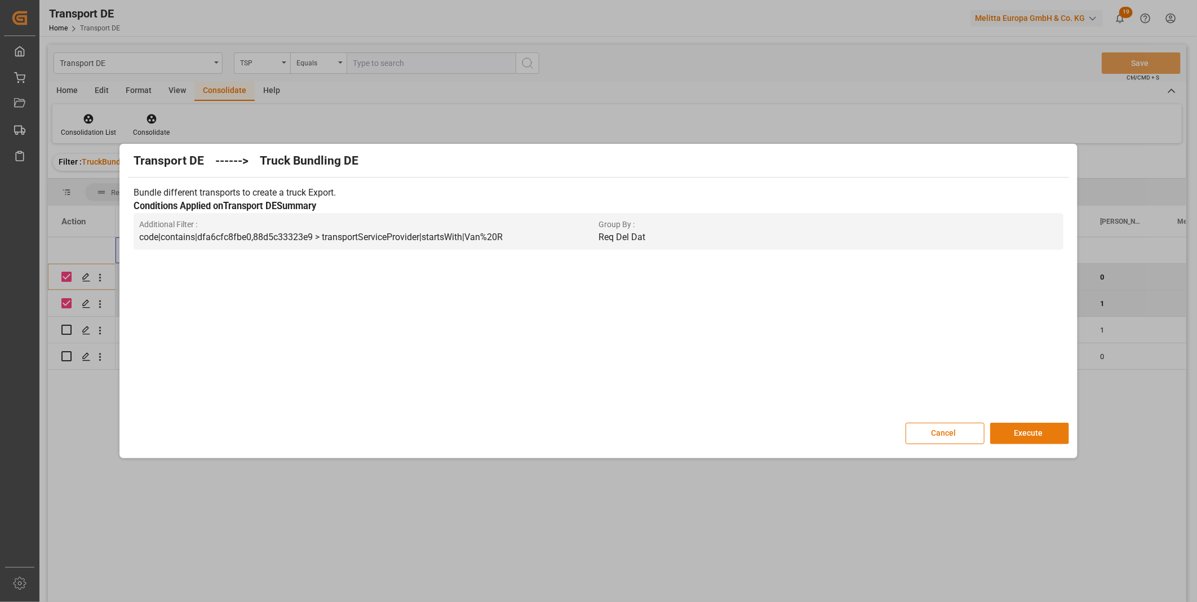
click at [1008, 431] on button "Execute" at bounding box center [1029, 433] width 79 height 21
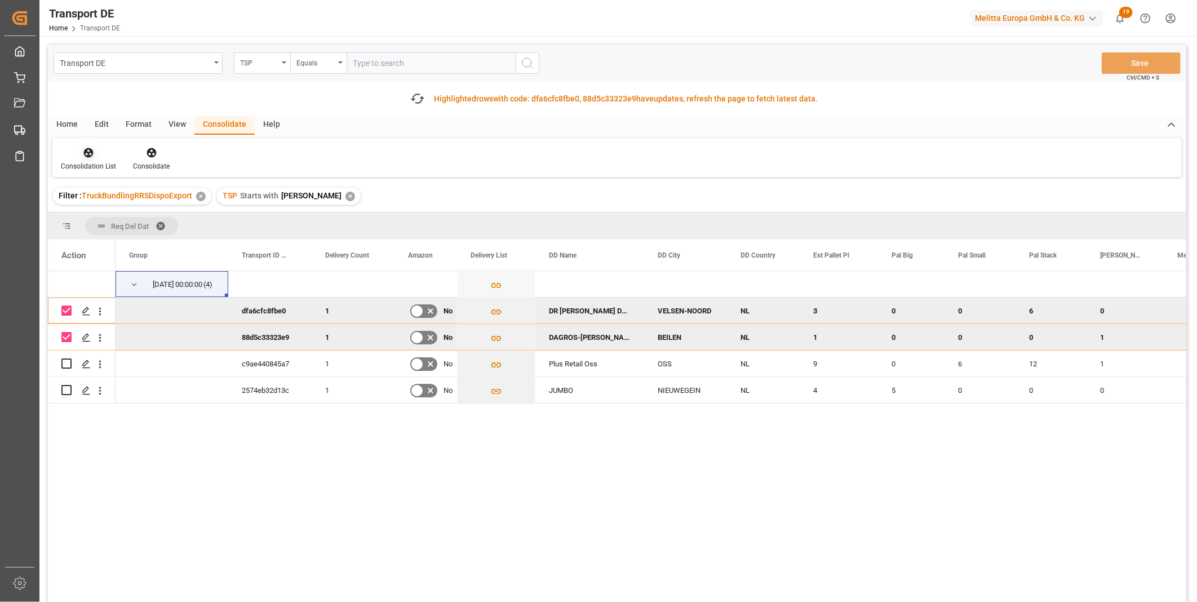
click at [91, 171] on div "Consolidation List" at bounding box center [88, 166] width 55 height 10
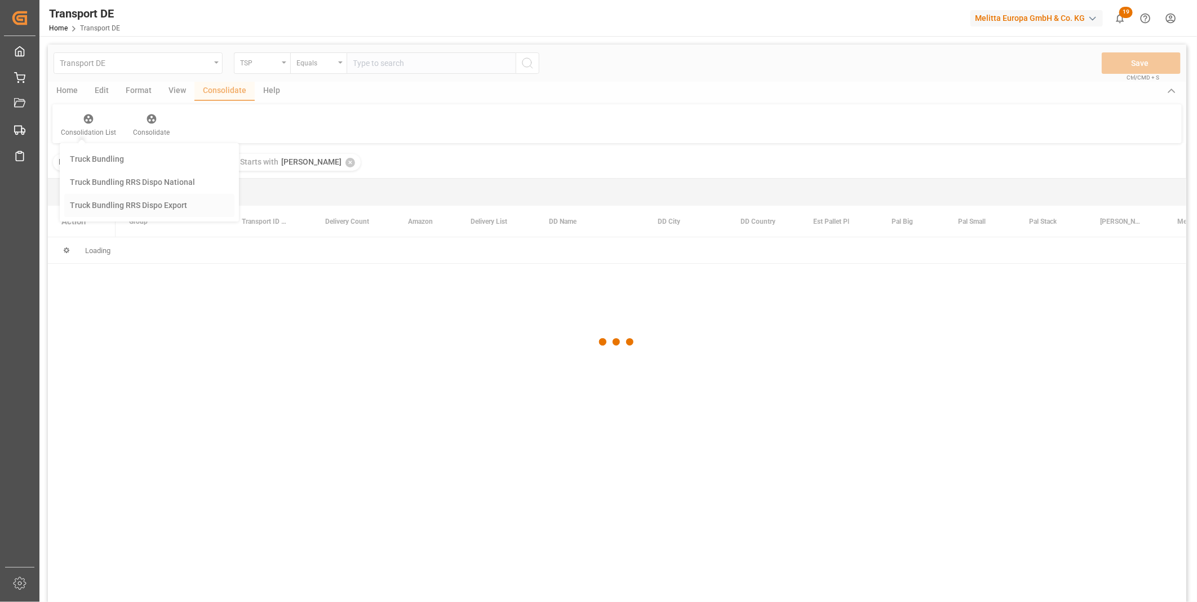
click at [112, 239] on div "Transport DE TSP Equals Save Ctrl/CMD + S Home Edit Format View Consolidate Hel…" at bounding box center [617, 338] width 1139 height 587
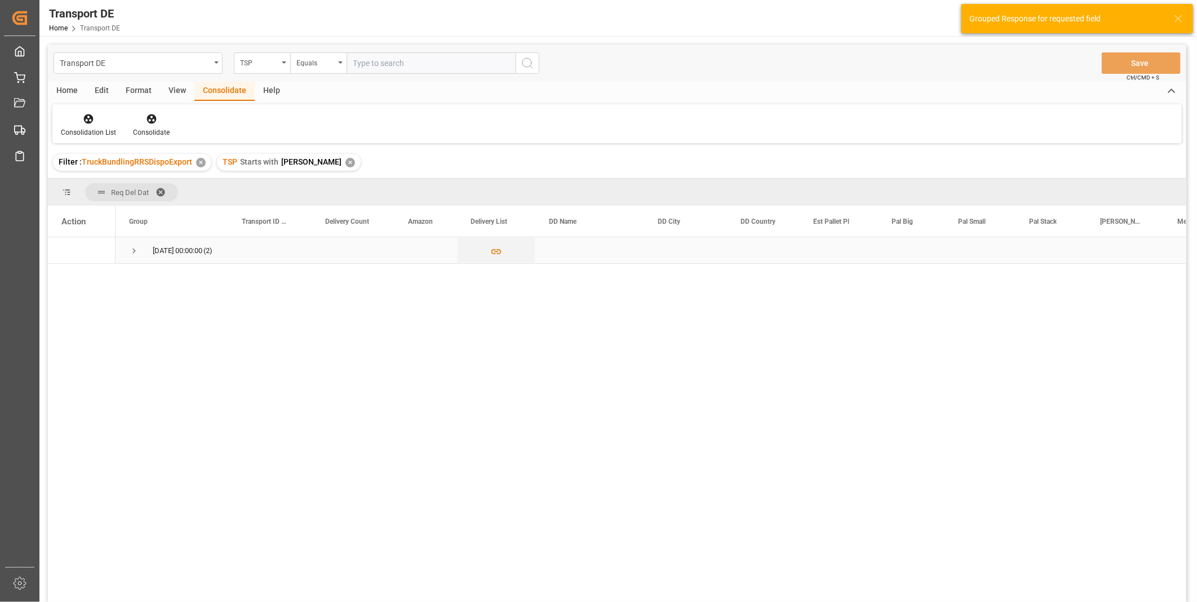
click at [138, 250] on span "Press SPACE to select this row." at bounding box center [134, 251] width 10 height 10
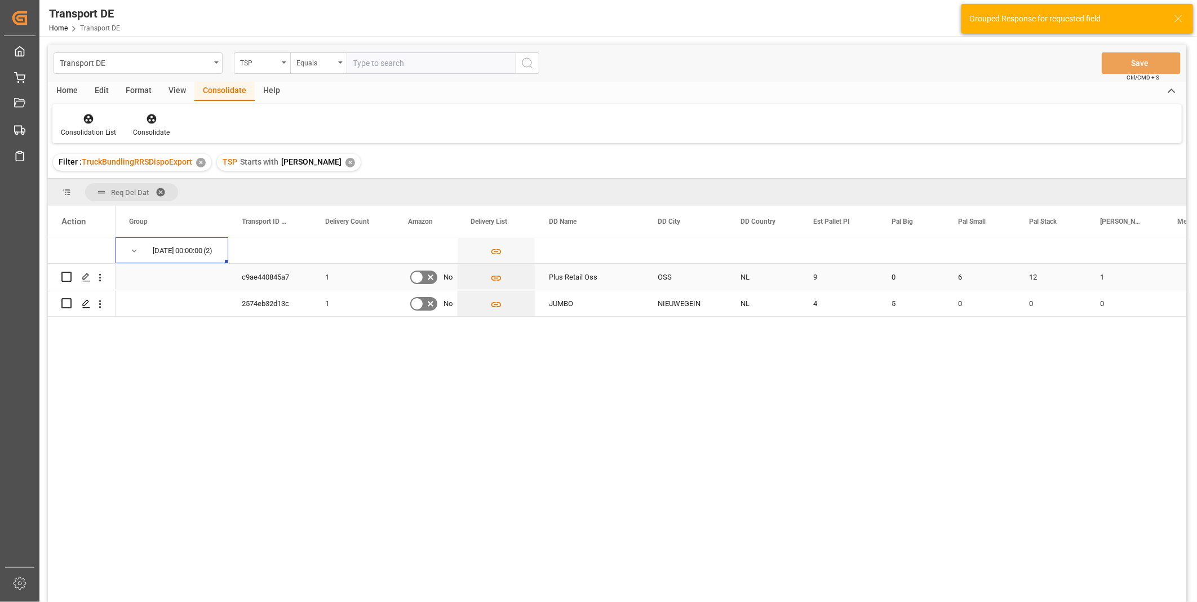
click at [65, 278] on input "Press Space to toggle row selection (unchecked)" at bounding box center [66, 277] width 10 height 10
checkbox input "true"
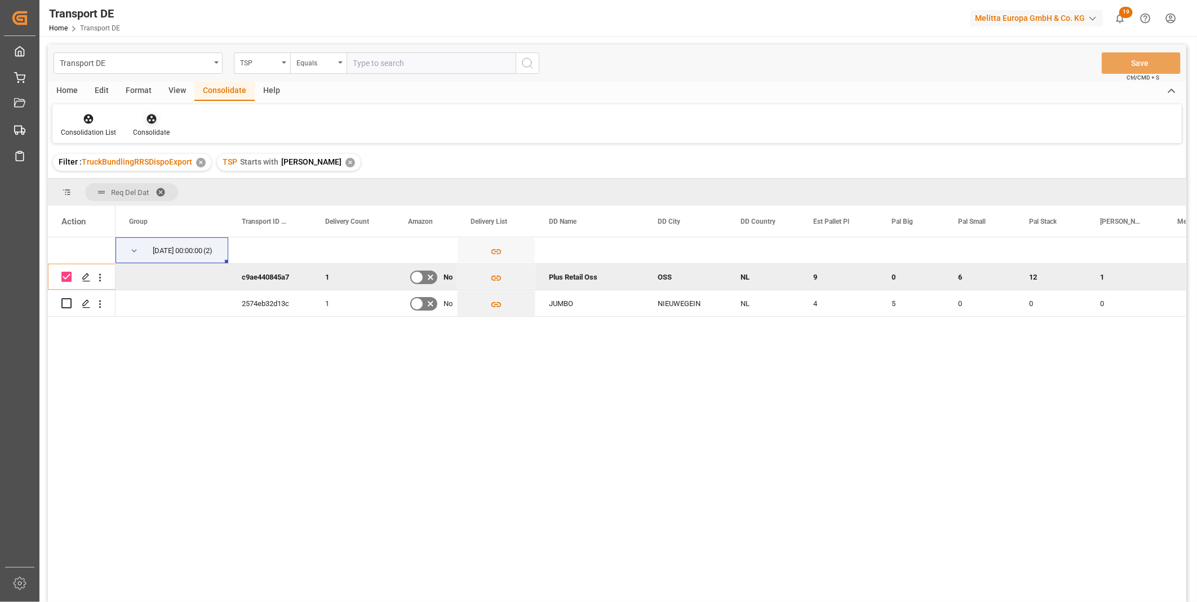
click at [165, 120] on div at bounding box center [151, 119] width 37 height 12
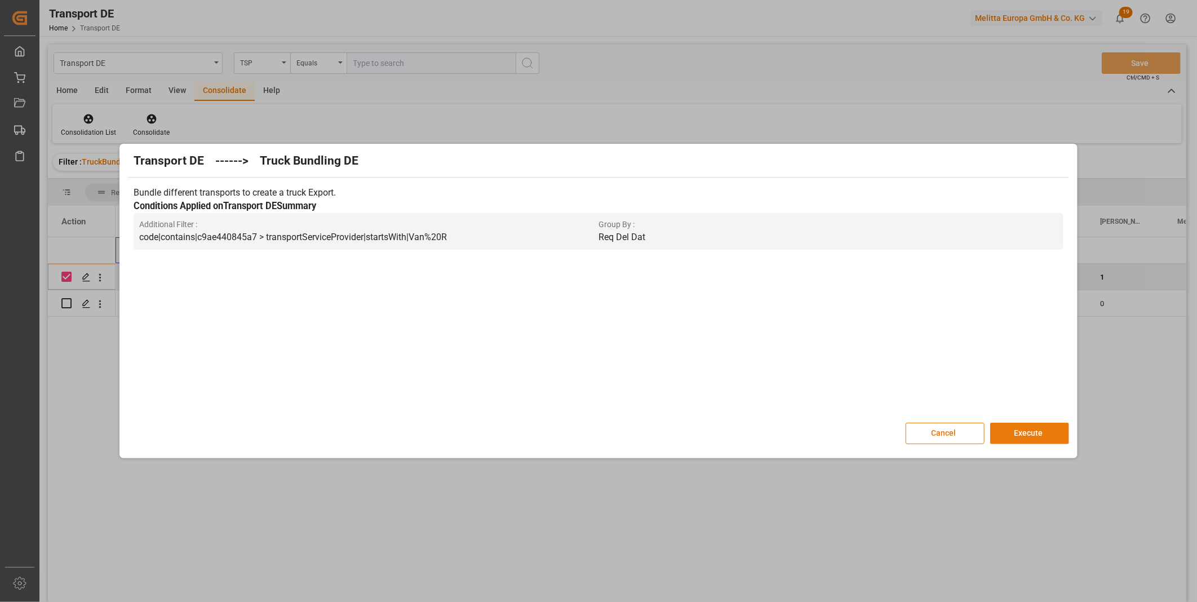
drag, startPoint x: 1073, startPoint y: 424, endPoint x: 1034, endPoint y: 434, distance: 40.2
click at [1063, 426] on div "Transport DE ------> Truck Bundling DE Bundle different transports to create a …" at bounding box center [598, 301] width 952 height 309
click at [1033, 434] on button "Execute" at bounding box center [1029, 433] width 79 height 21
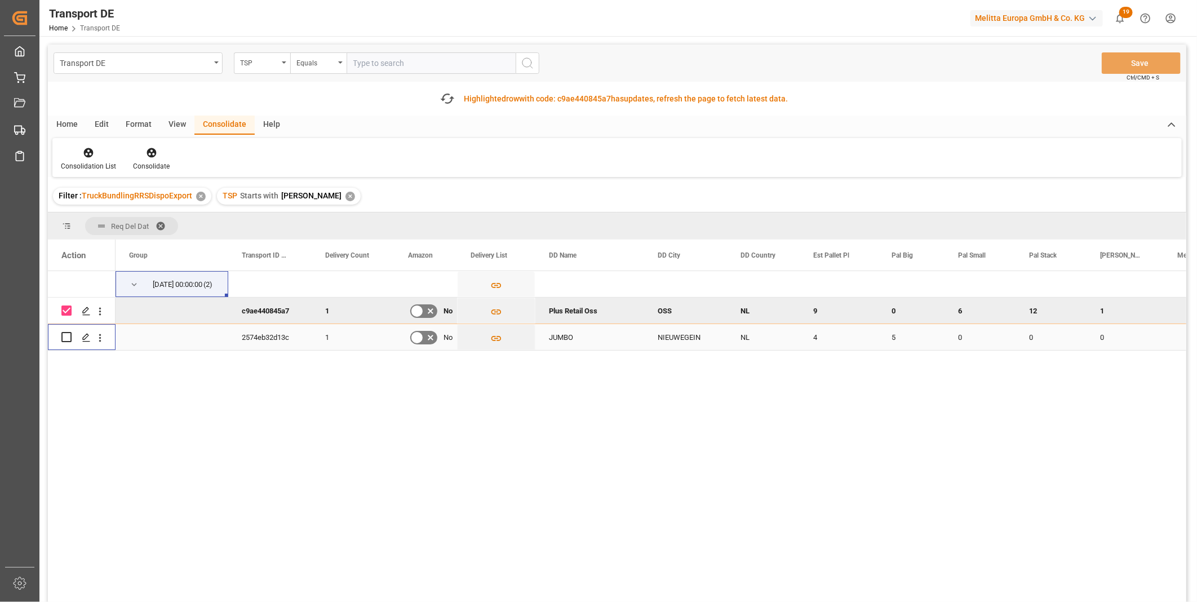
click at [65, 337] on input "Press Space to toggle row selection (unchecked)" at bounding box center [66, 337] width 10 height 10
checkbox input "true"
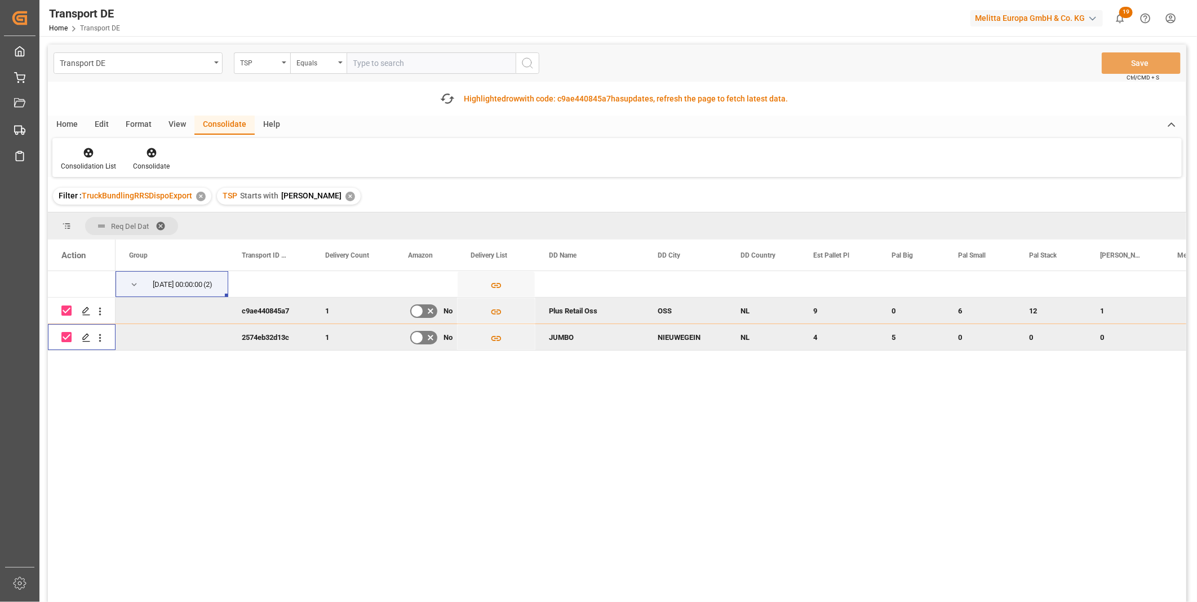
click at [66, 311] on input "Press Space to toggle row selection (checked)" at bounding box center [66, 311] width 10 height 10
checkbox input "false"
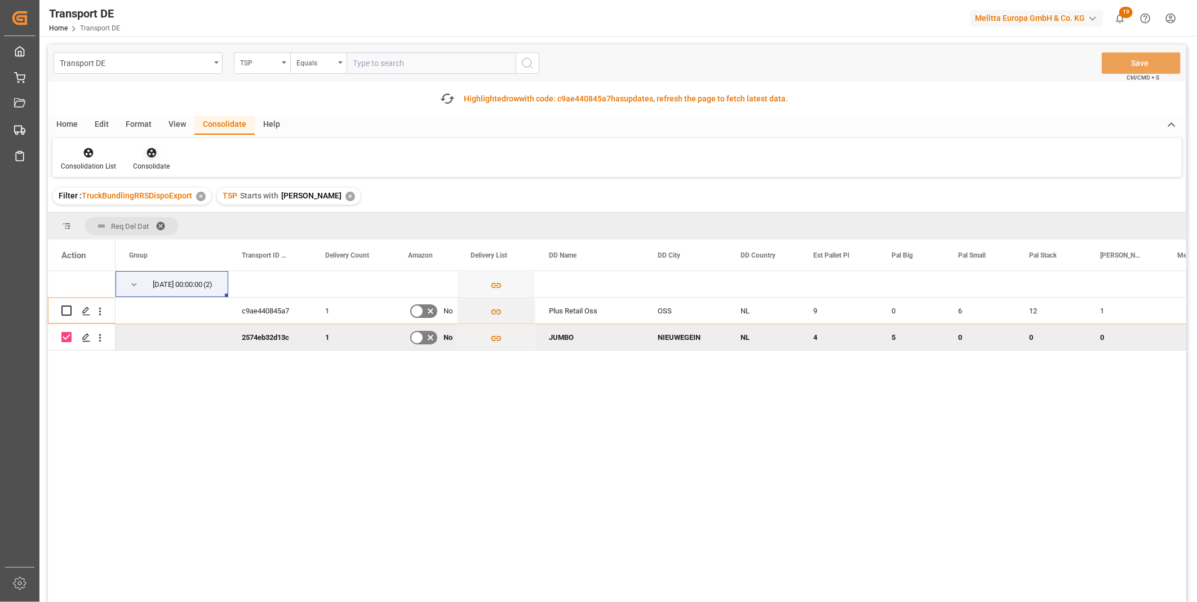
click at [153, 154] on icon at bounding box center [151, 152] width 11 height 11
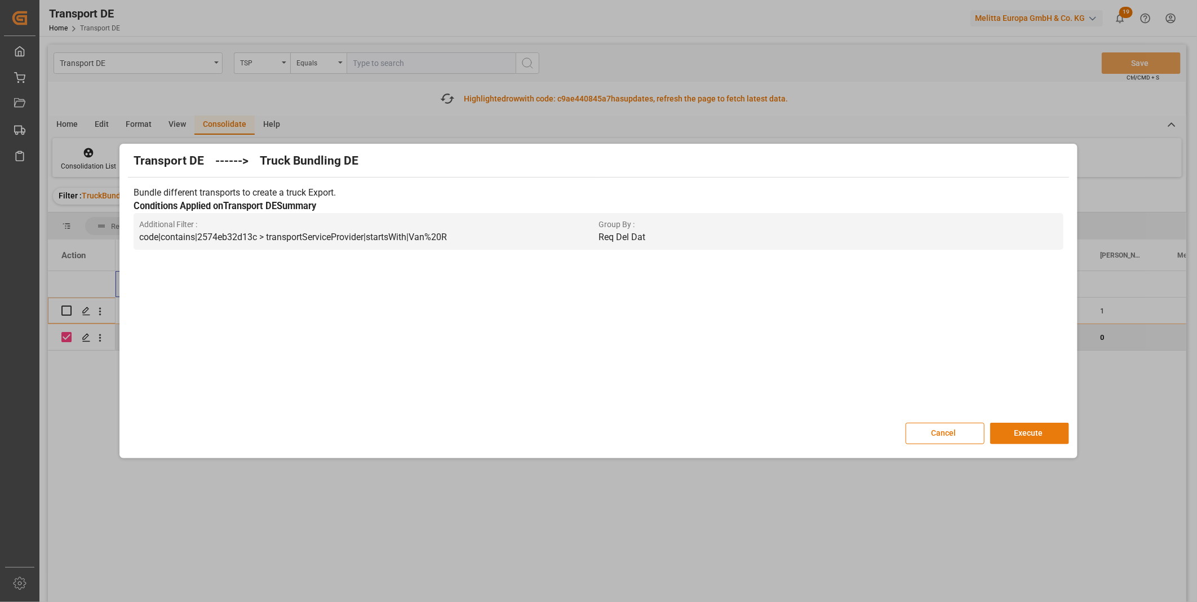
click at [1007, 436] on button "Execute" at bounding box center [1029, 433] width 79 height 21
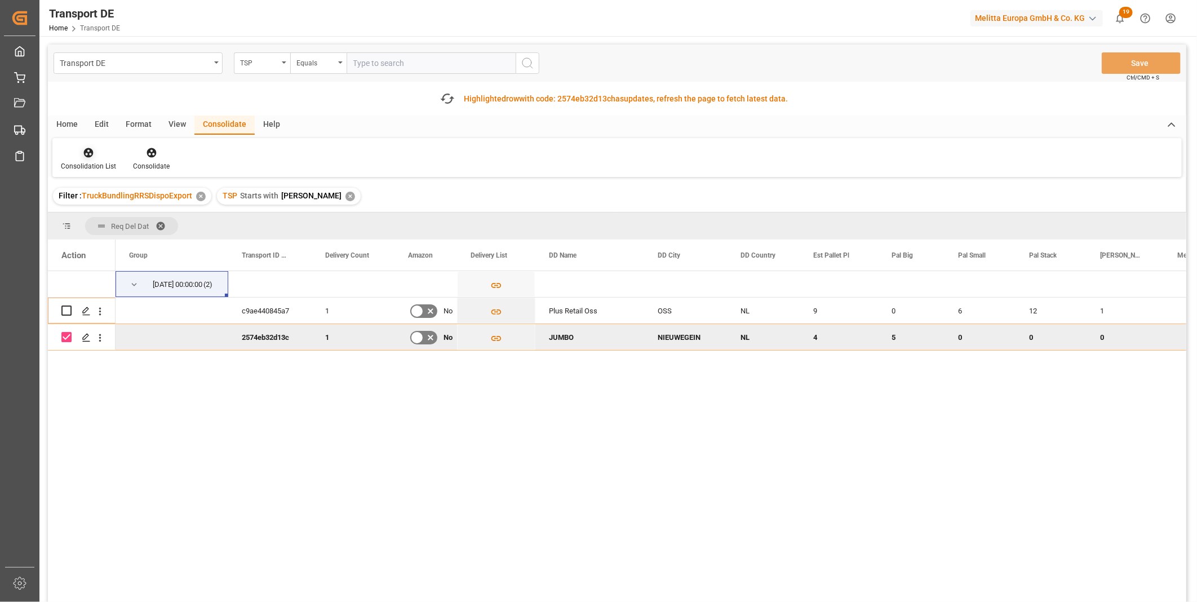
click at [95, 155] on div at bounding box center [88, 153] width 55 height 12
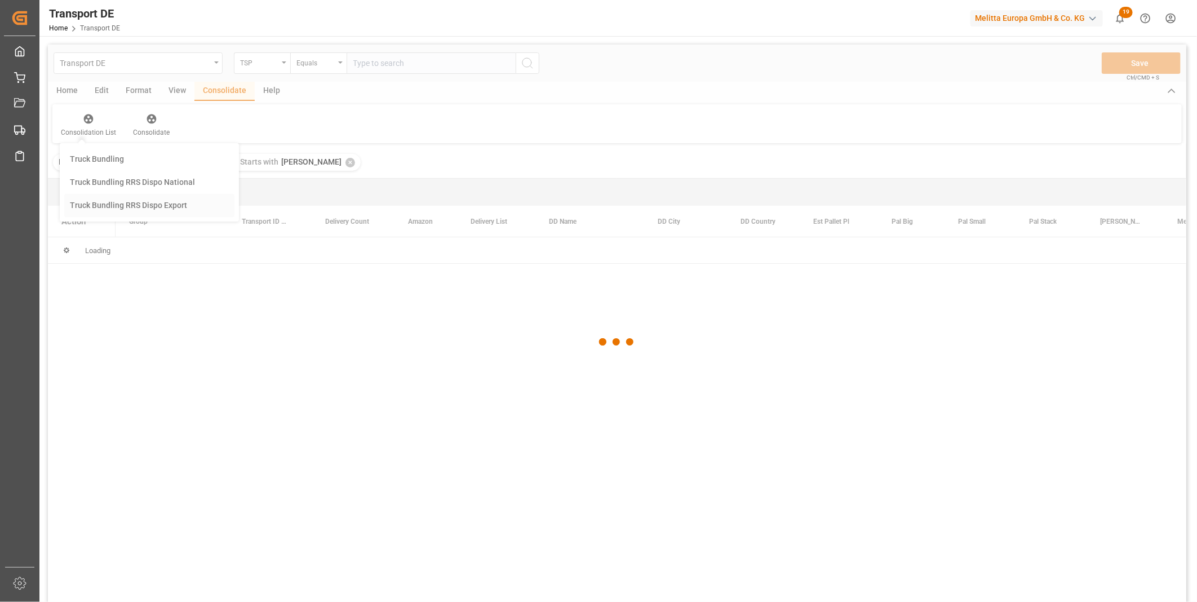
click at [117, 228] on div "Transport DE TSP Equals Save Ctrl/CMD + S Home Edit Format View Consolidate Hel…" at bounding box center [617, 338] width 1139 height 587
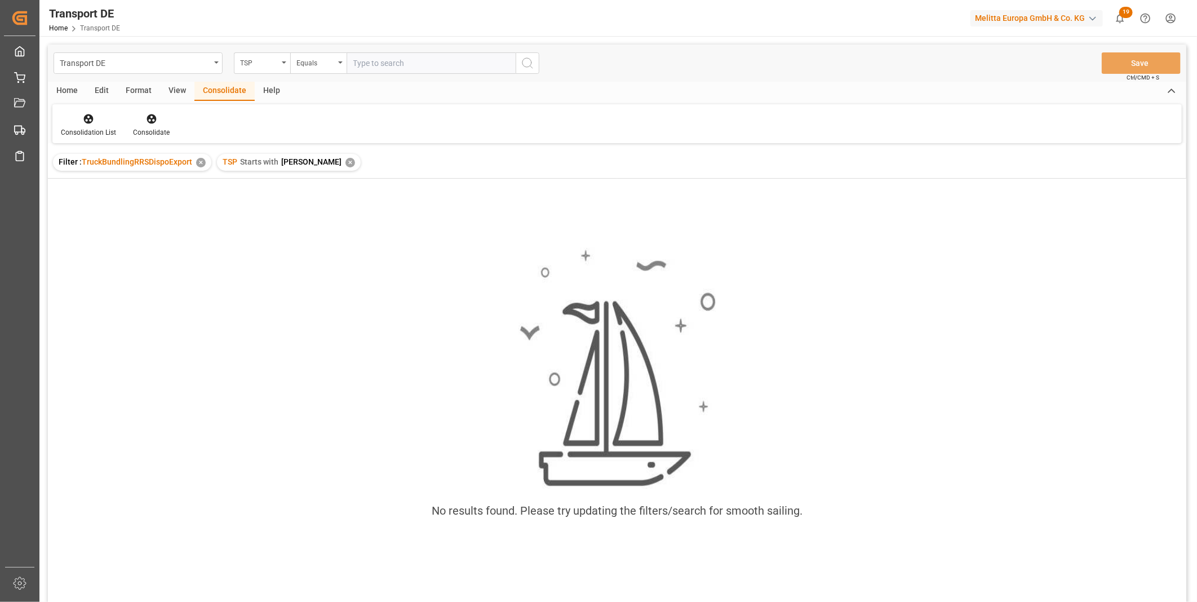
click at [346, 161] on div "✕" at bounding box center [351, 163] width 10 height 10
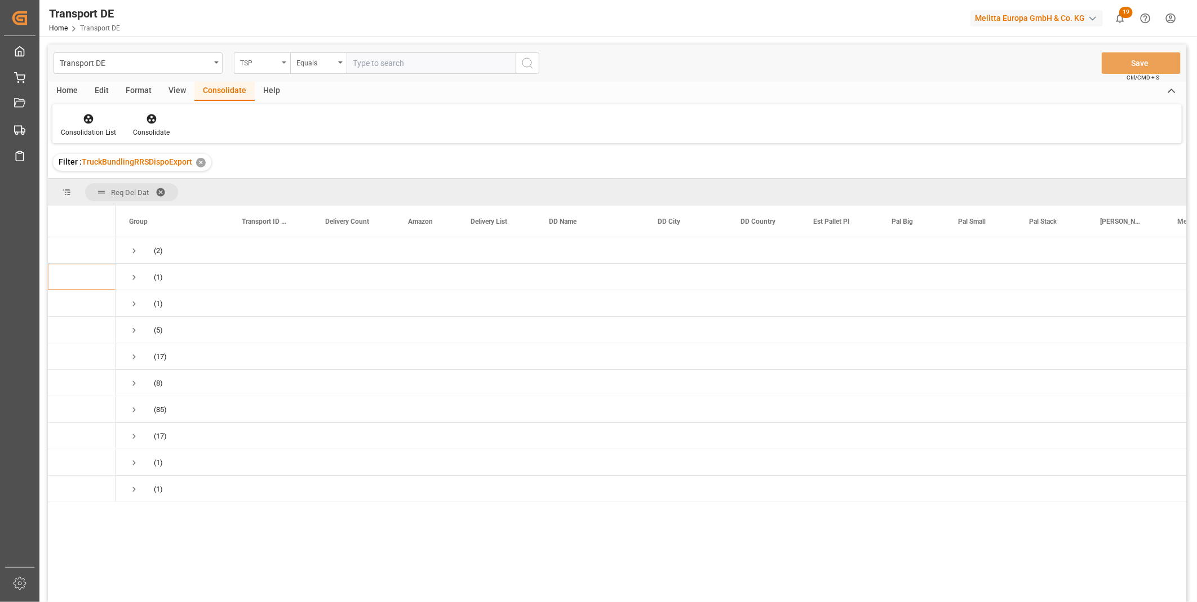
click at [259, 63] on div "TSP" at bounding box center [259, 61] width 38 height 13
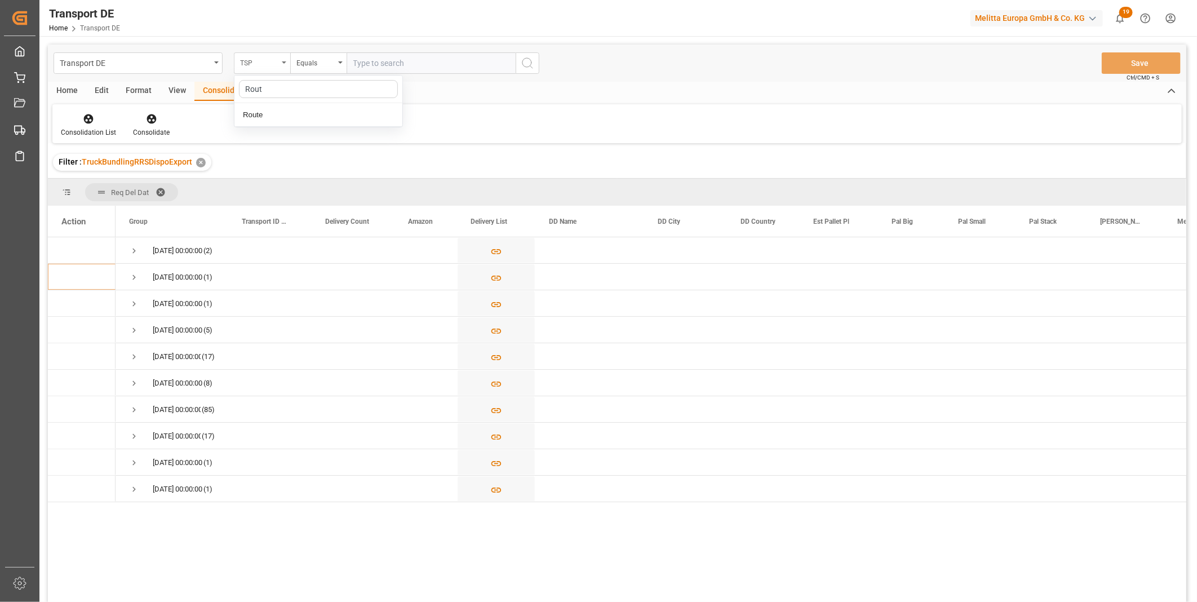
type input "Route"
click at [318, 113] on div "Route" at bounding box center [318, 115] width 168 height 24
click at [309, 53] on div "Equals" at bounding box center [318, 62] width 56 height 21
click at [340, 188] on div "Starts with" at bounding box center [375, 186] width 168 height 24
type input "CH"
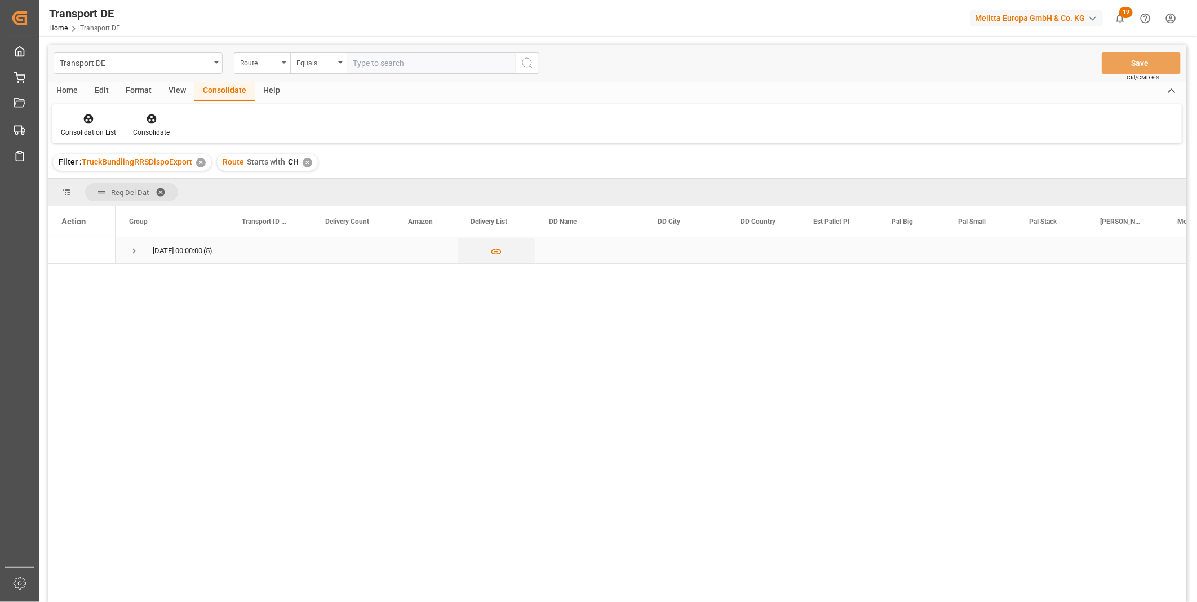
click at [131, 244] on span "Press SPACE to select this row." at bounding box center [134, 251] width 10 height 26
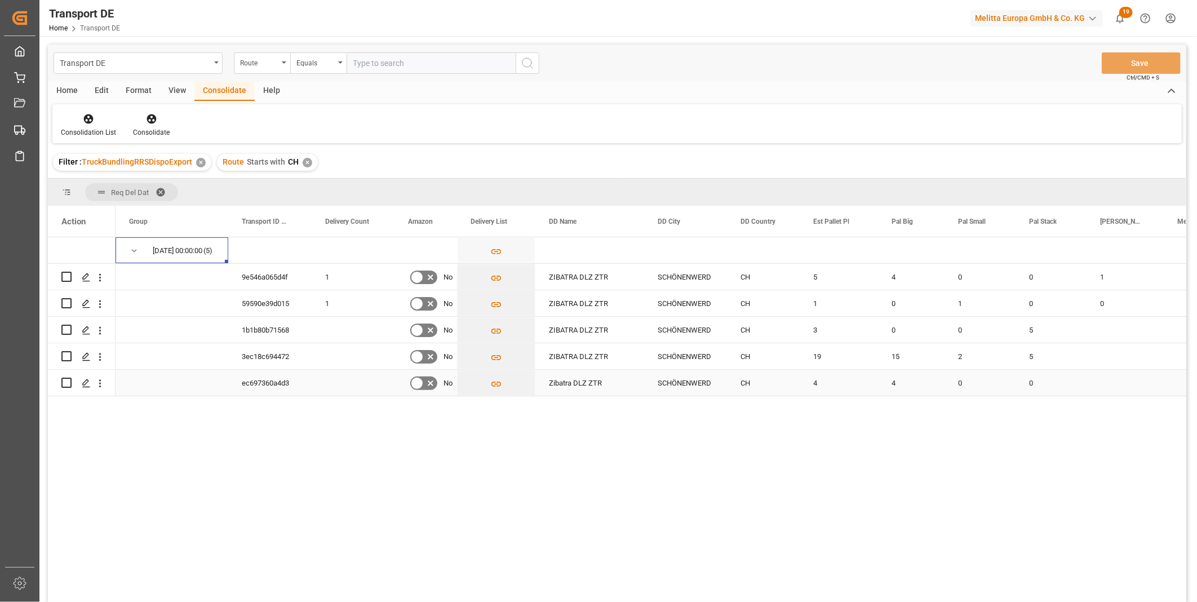
click at [66, 379] on input "Press Space to toggle row selection (unchecked)" at bounding box center [66, 383] width 10 height 10
checkbox input "true"
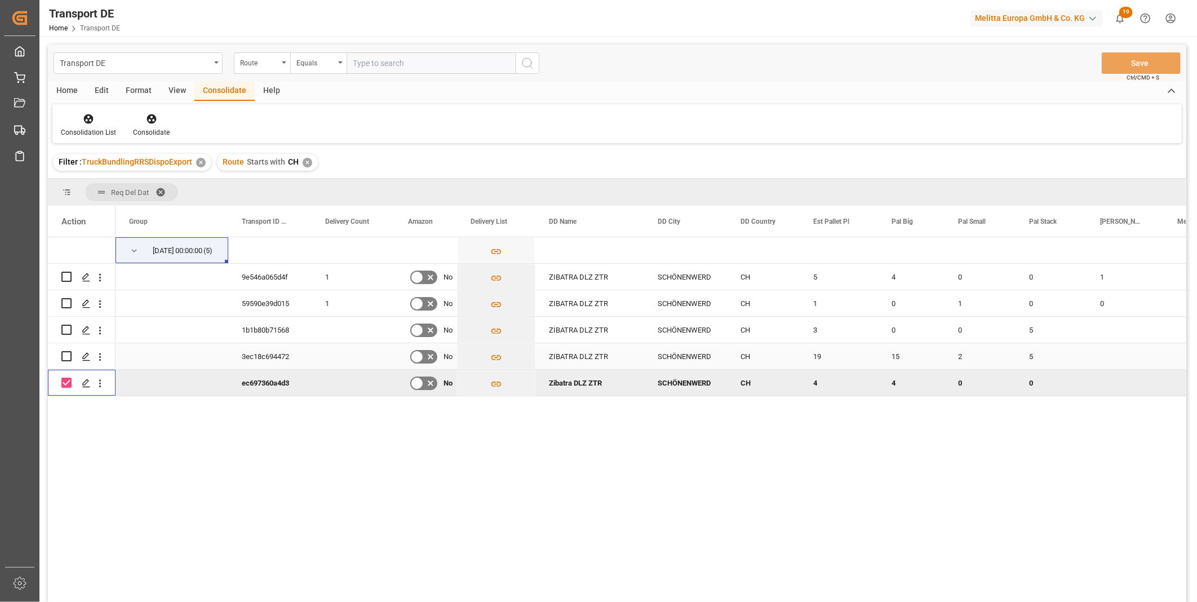
click at [66, 359] on input "Press Space to toggle row selection (unchecked)" at bounding box center [66, 356] width 10 height 10
checkbox input "true"
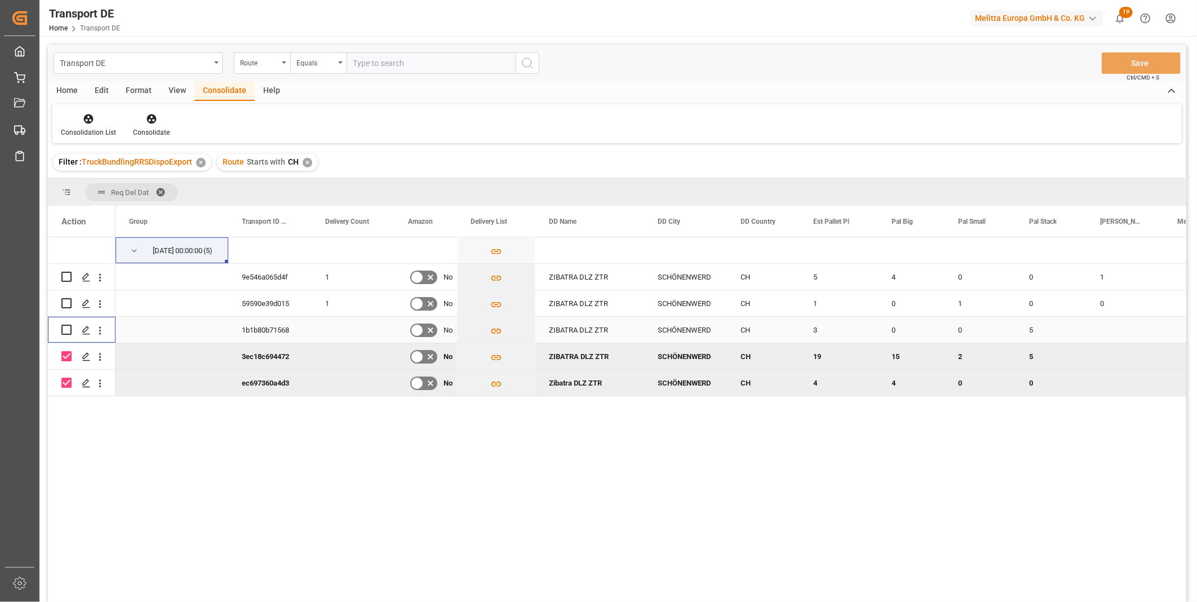
click at [66, 325] on input "Press Space to toggle row selection (unchecked)" at bounding box center [66, 330] width 10 height 10
checkbox input "true"
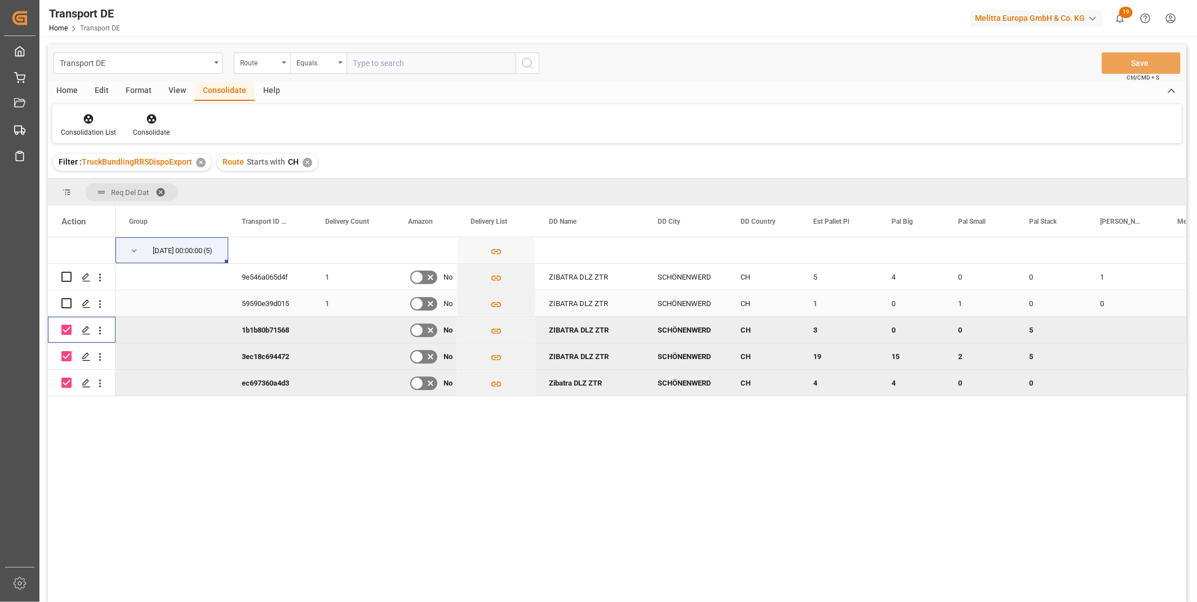
click at [66, 302] on input "Press Space to toggle row selection (unchecked)" at bounding box center [66, 303] width 10 height 10
checkbox input "true"
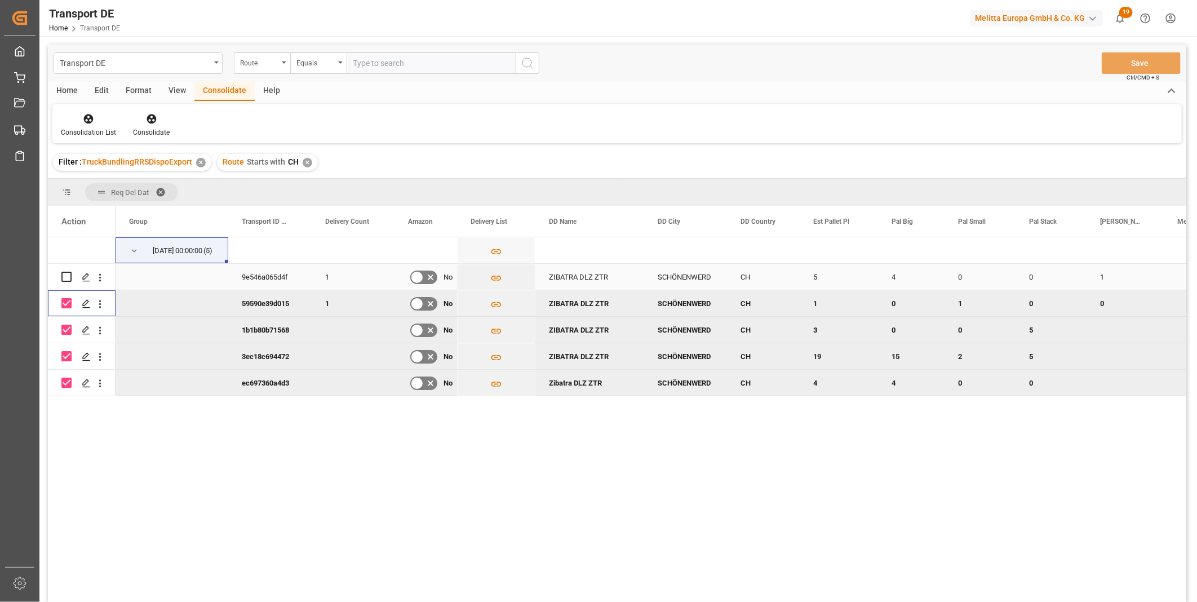
click at [66, 279] on input "Press Space to toggle row selection (unchecked)" at bounding box center [66, 277] width 10 height 10
checkbox input "true"
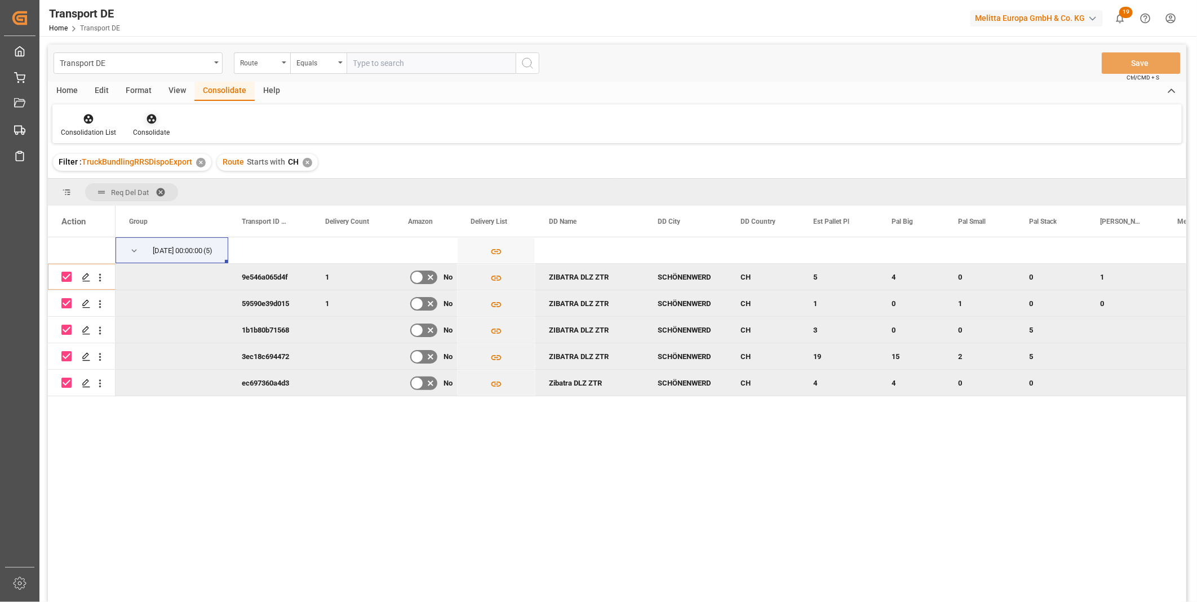
click at [142, 121] on div at bounding box center [151, 119] width 37 height 12
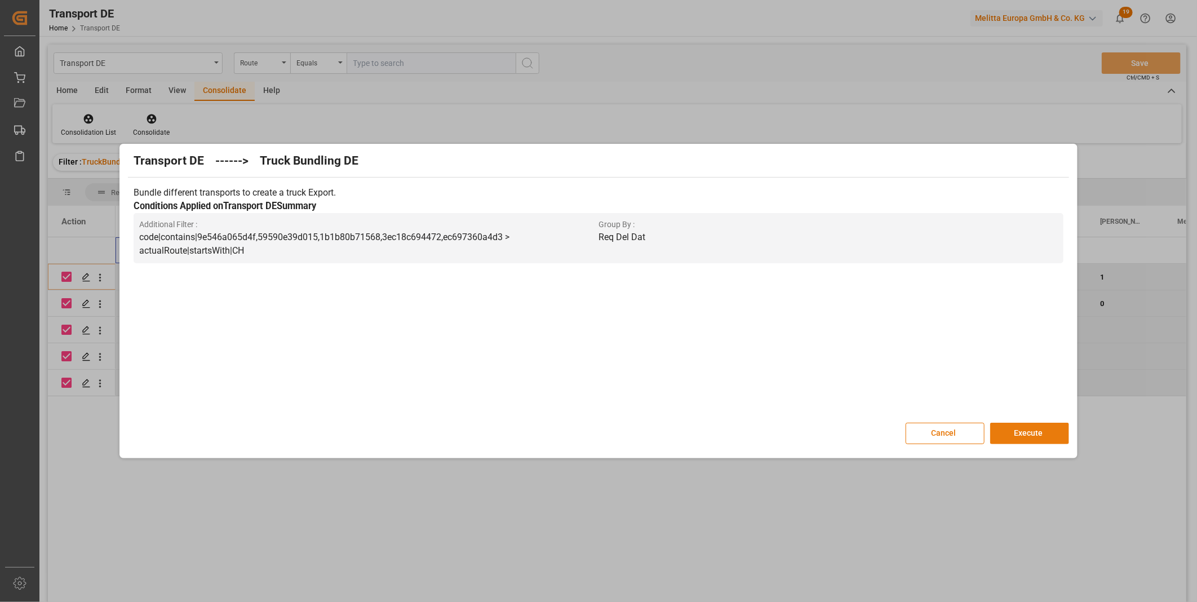
click at [999, 425] on button "Execute" at bounding box center [1029, 433] width 79 height 21
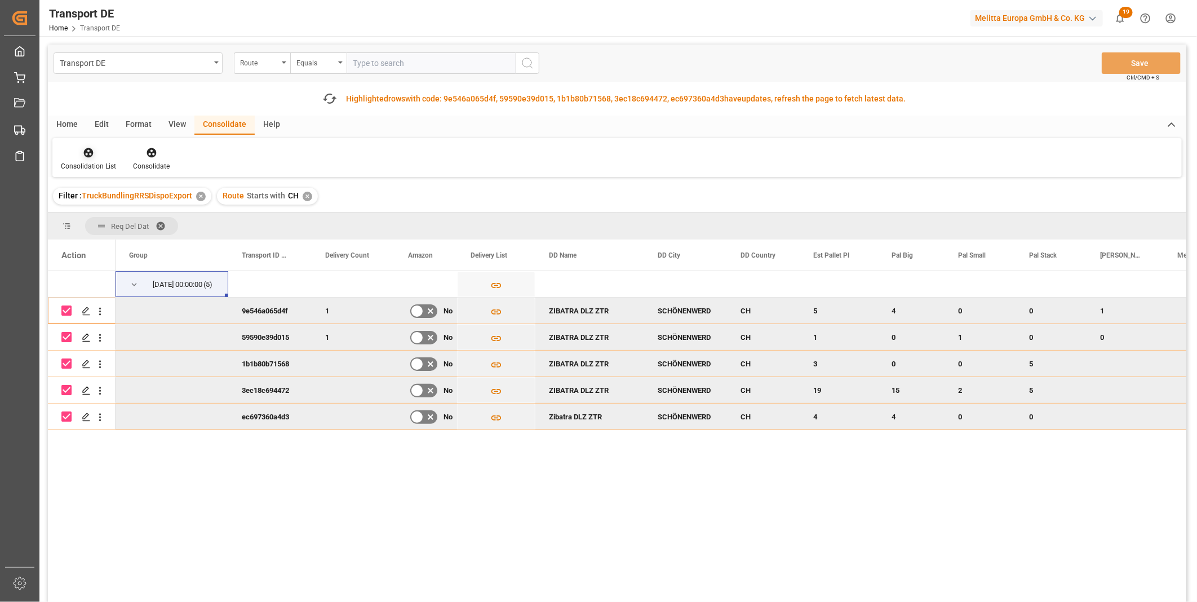
click at [97, 162] on div "Consolidation List" at bounding box center [88, 166] width 55 height 10
click at [114, 244] on div "Transport DE Route Equals Save Ctrl/CMD + S Fetch latest updates Highlighted ro…" at bounding box center [617, 355] width 1139 height 621
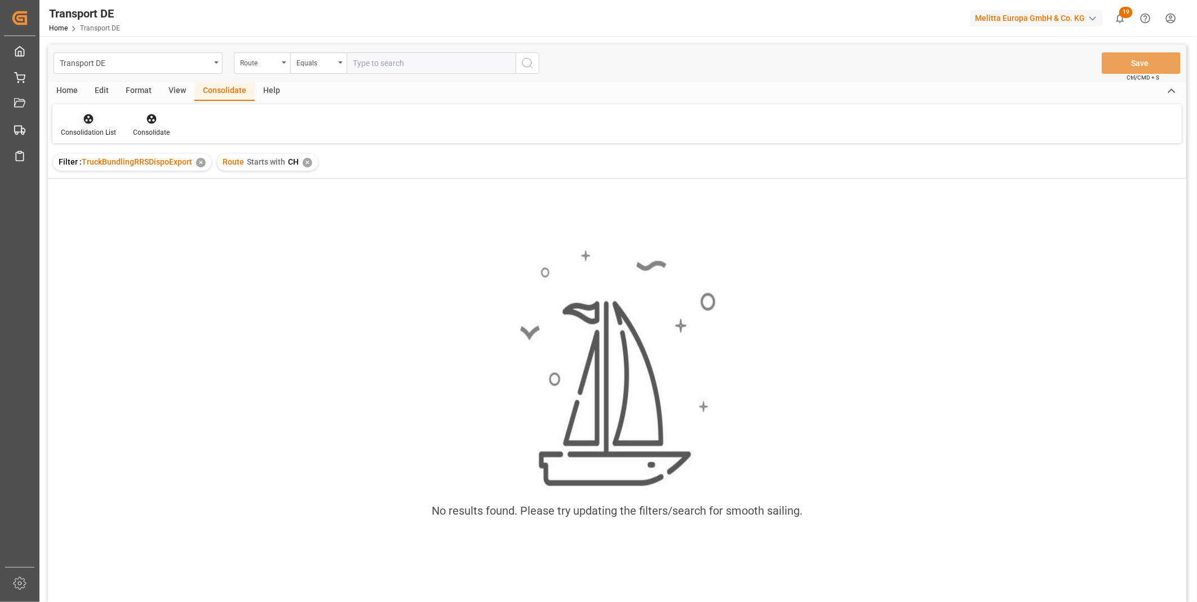
click at [75, 125] on div "Consolidation List" at bounding box center [88, 125] width 72 height 25
click at [308, 161] on div "✕" at bounding box center [308, 163] width 10 height 10
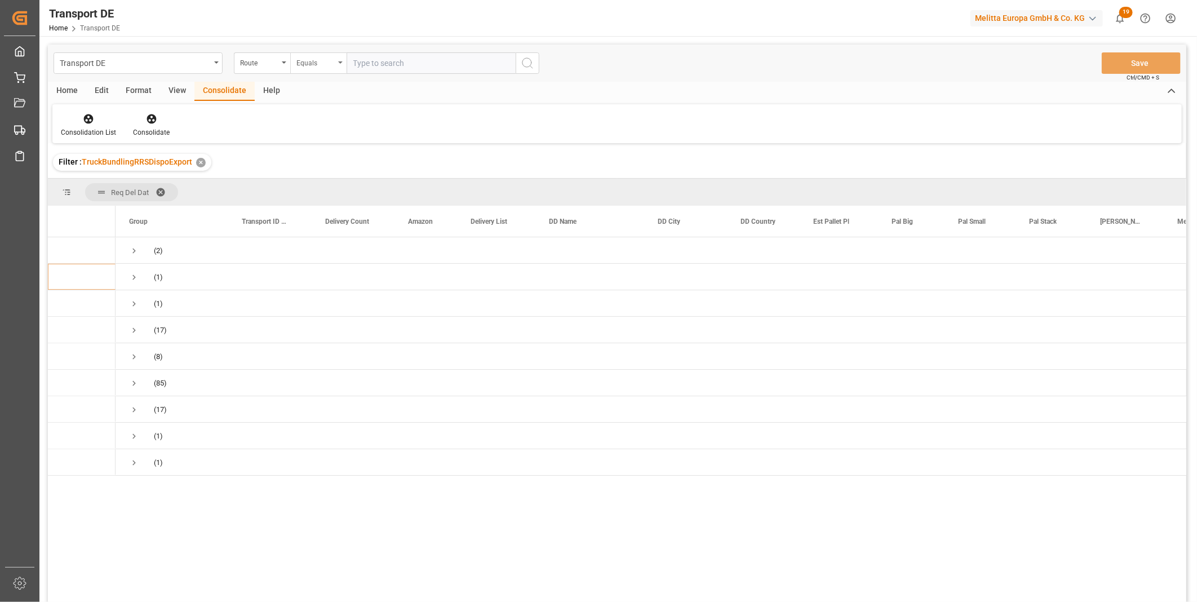
click at [320, 59] on div "Equals" at bounding box center [316, 61] width 38 height 13
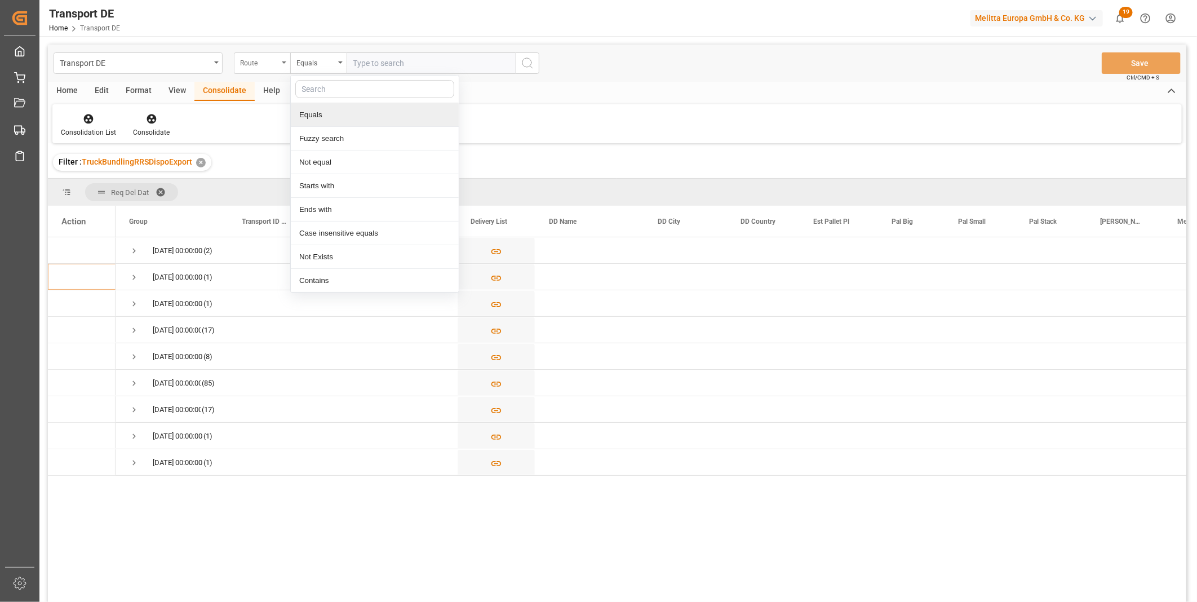
click at [256, 73] on div "Transport DE Route Equals Equals Fuzzy search Not equal Starts with Ends with C…" at bounding box center [617, 63] width 1139 height 37
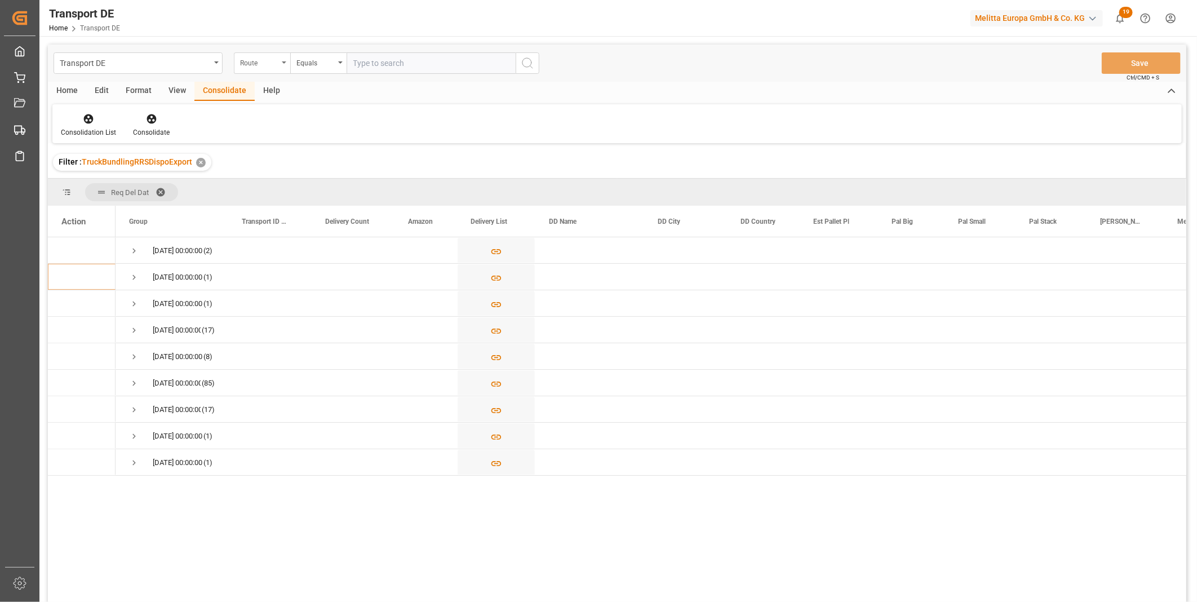
click at [260, 65] on div "Route" at bounding box center [259, 61] width 38 height 13
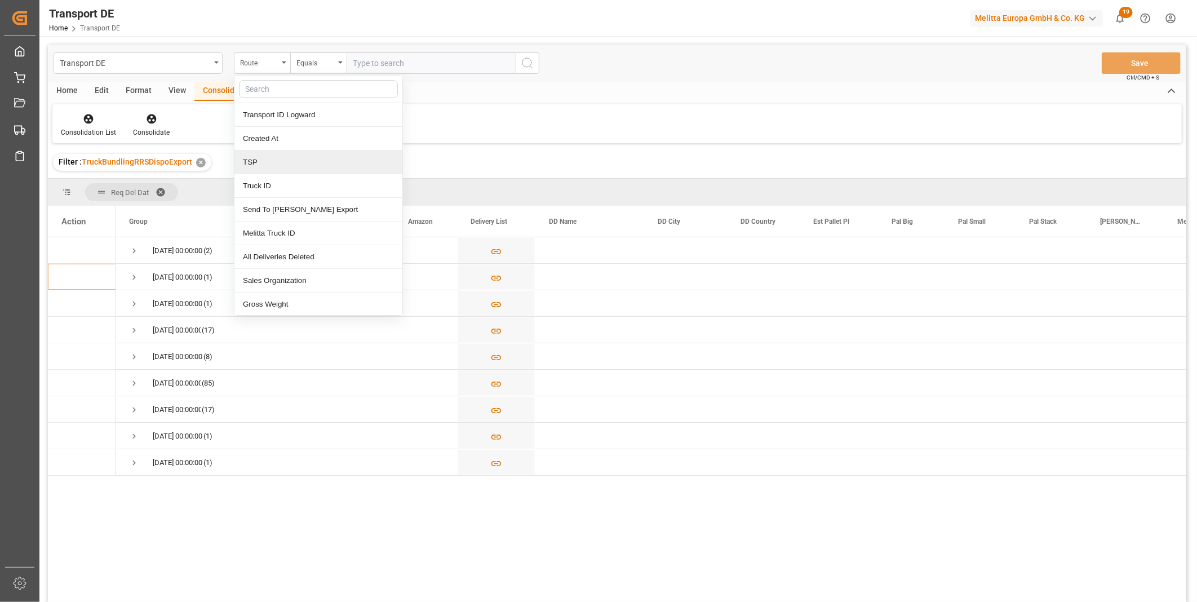
click at [275, 162] on div "TSP" at bounding box center [318, 163] width 168 height 24
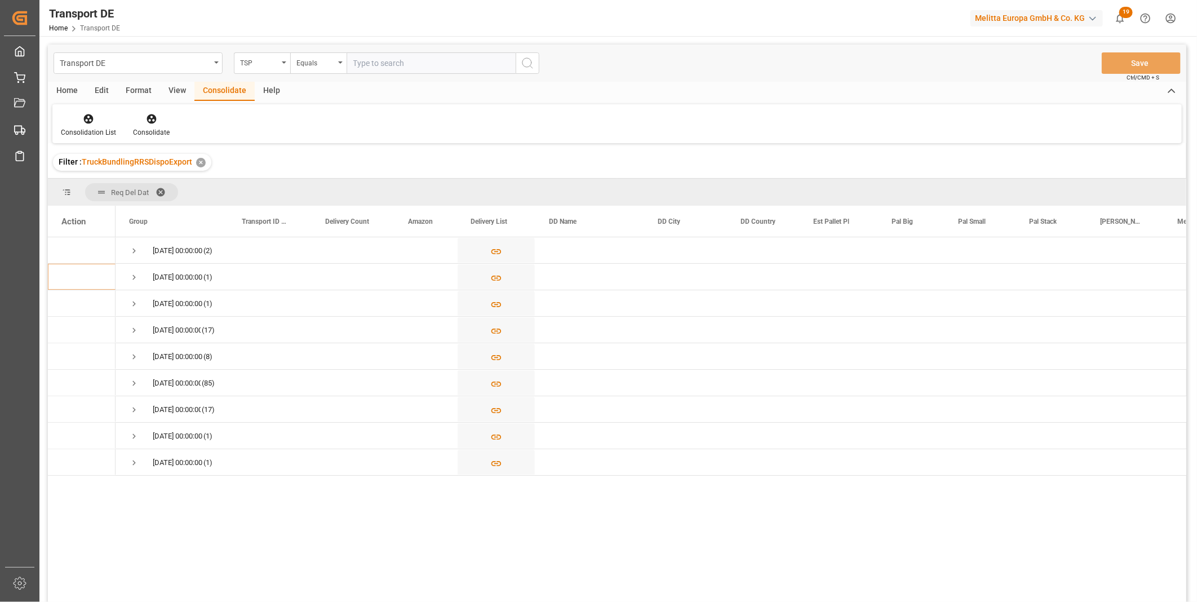
click at [313, 76] on div "Transport DE TSP Equals Save Ctrl/CMD + S" at bounding box center [617, 63] width 1139 height 37
click at [319, 63] on div "Equals" at bounding box center [316, 61] width 38 height 13
drag, startPoint x: 329, startPoint y: 188, endPoint x: 342, endPoint y: 165, distance: 26.8
click at [328, 188] on div "Starts with" at bounding box center [375, 186] width 168 height 24
type input "Van R"
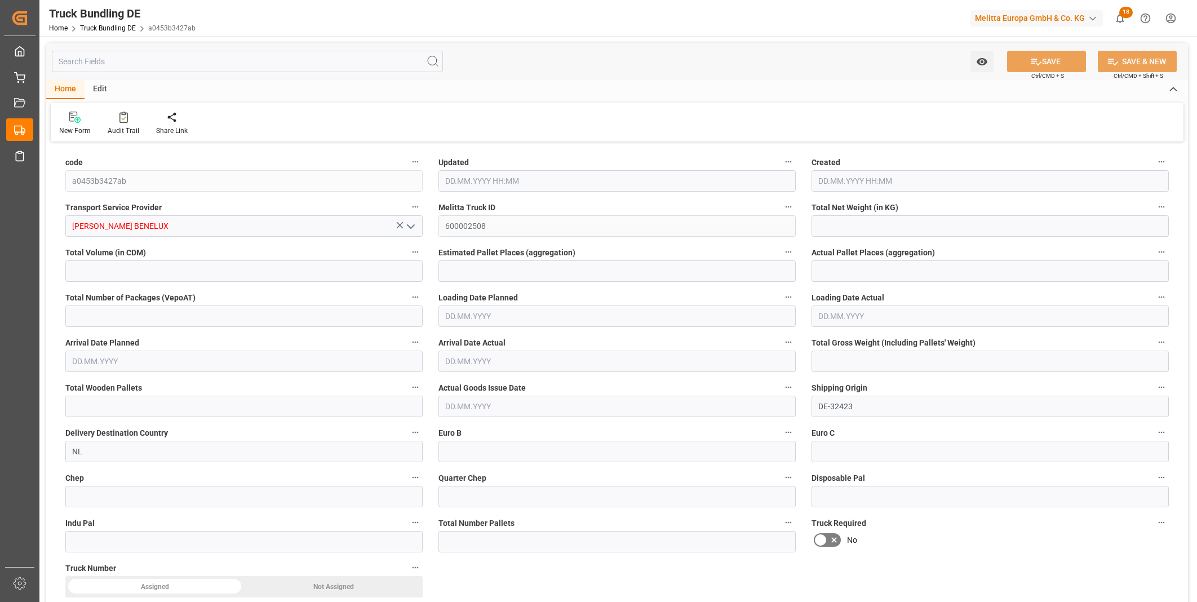
type input "1059.302"
type input "4920.407"
type input "4"
type input "0"
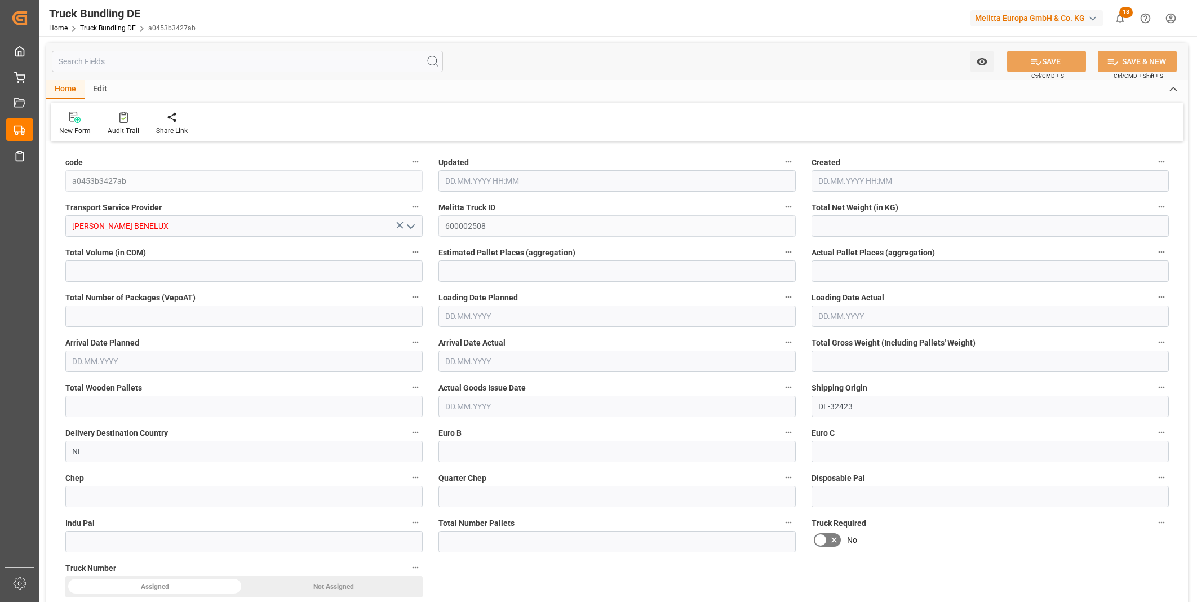
type input "1388.44"
type input "8"
type input "0"
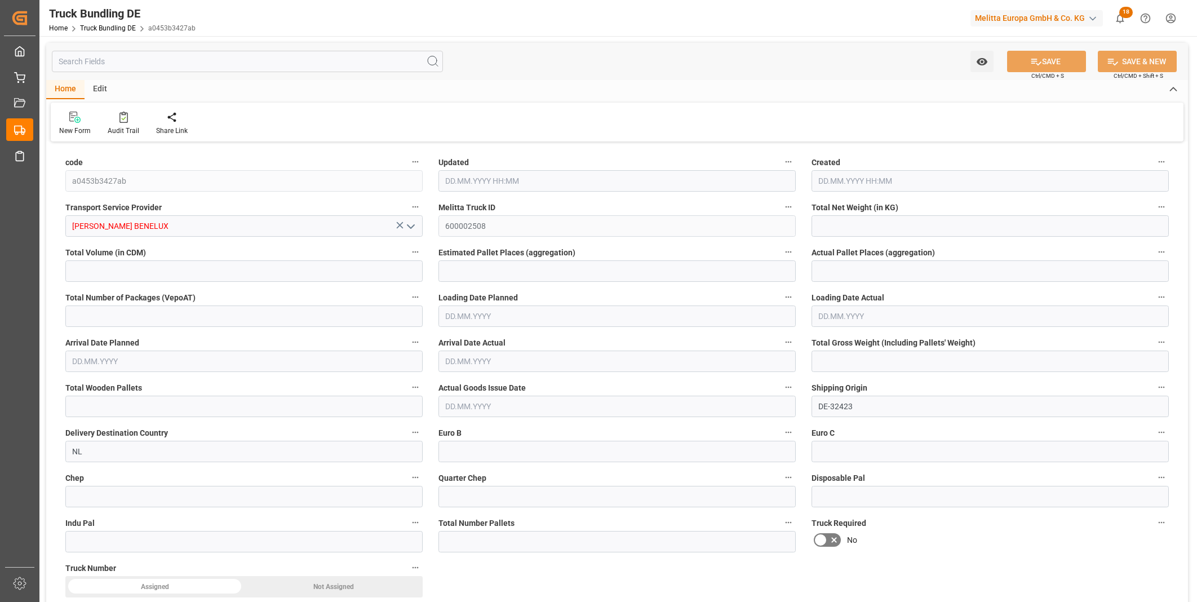
type input "0"
type input "11.09.2025 12:54"
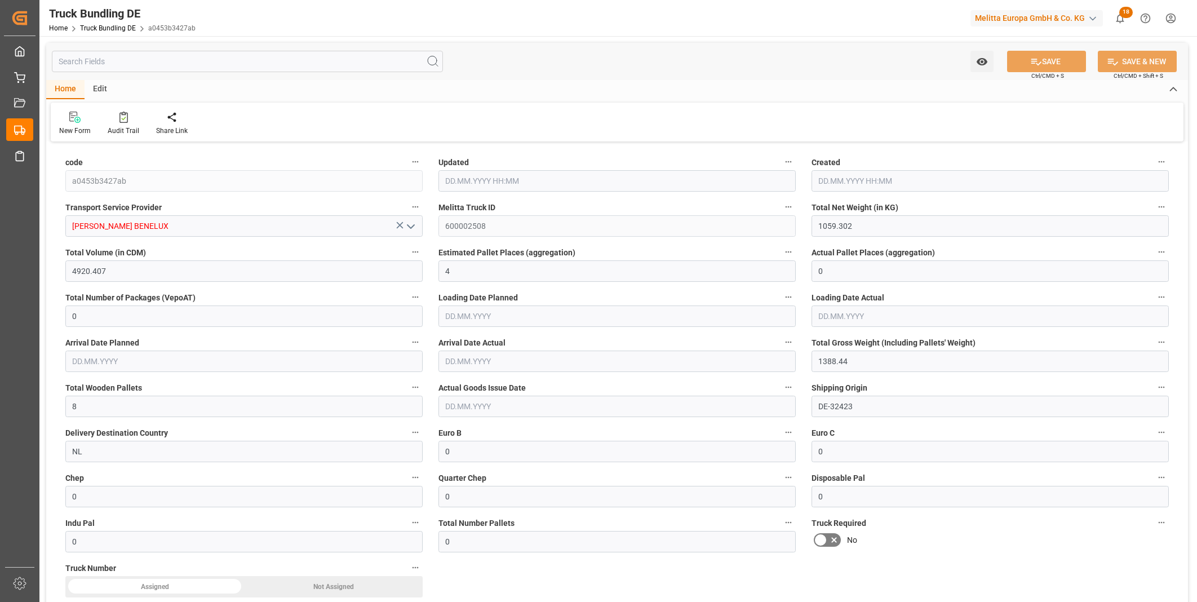
type input "11.09.2025 12:54"
type input "[DATE]"
type input "323.4"
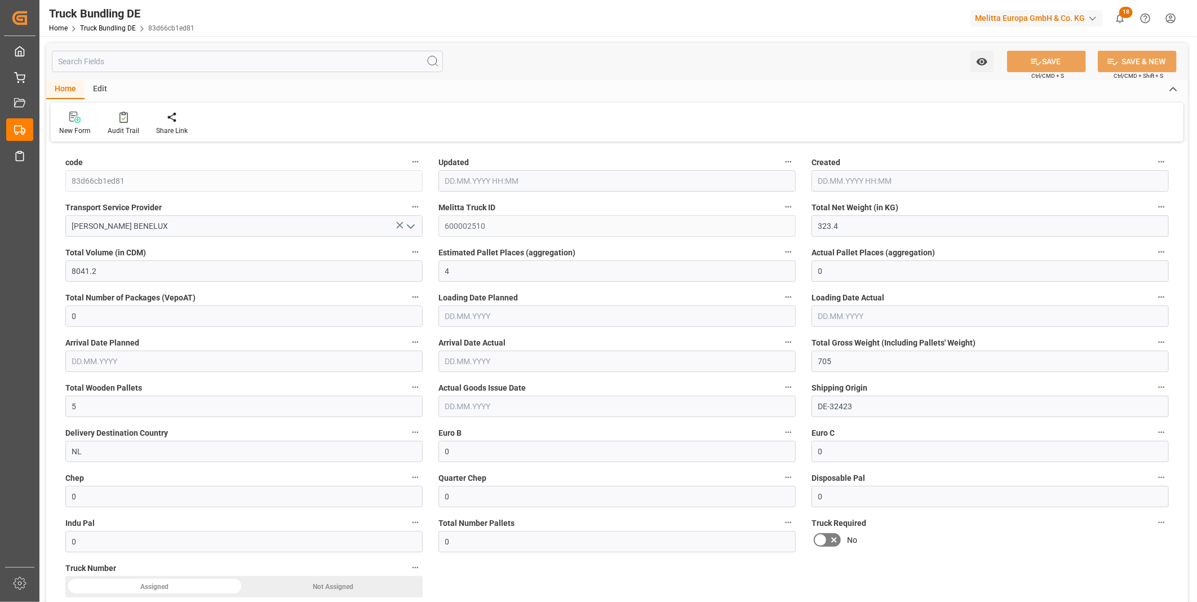
type input "8041.2"
type input "4"
type input "0"
type input "705"
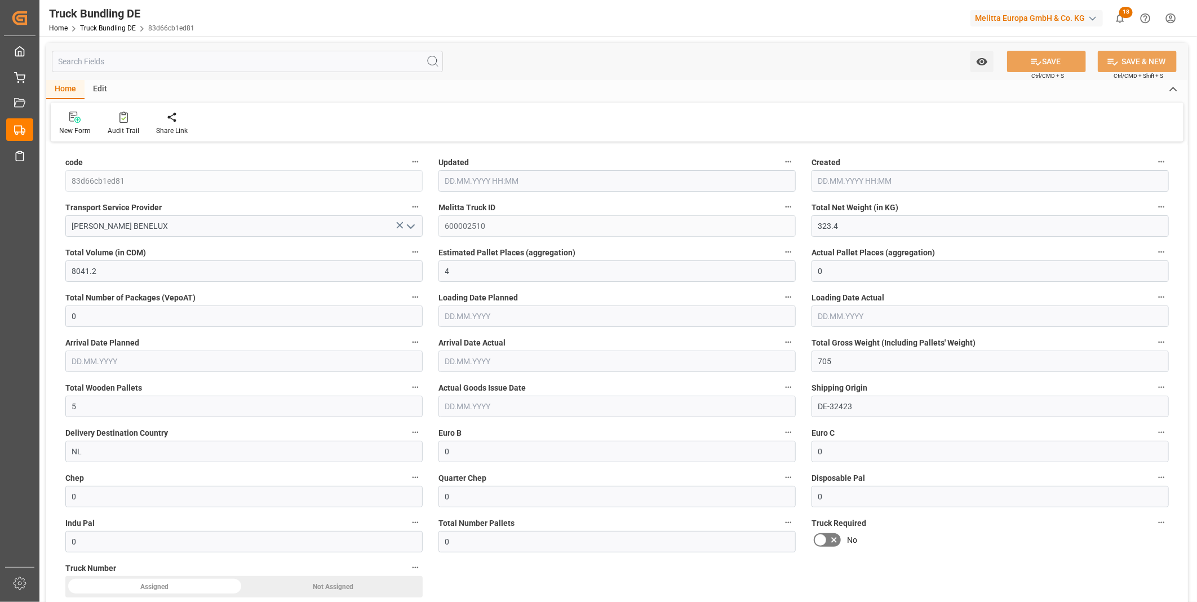
type input "5"
type input "0"
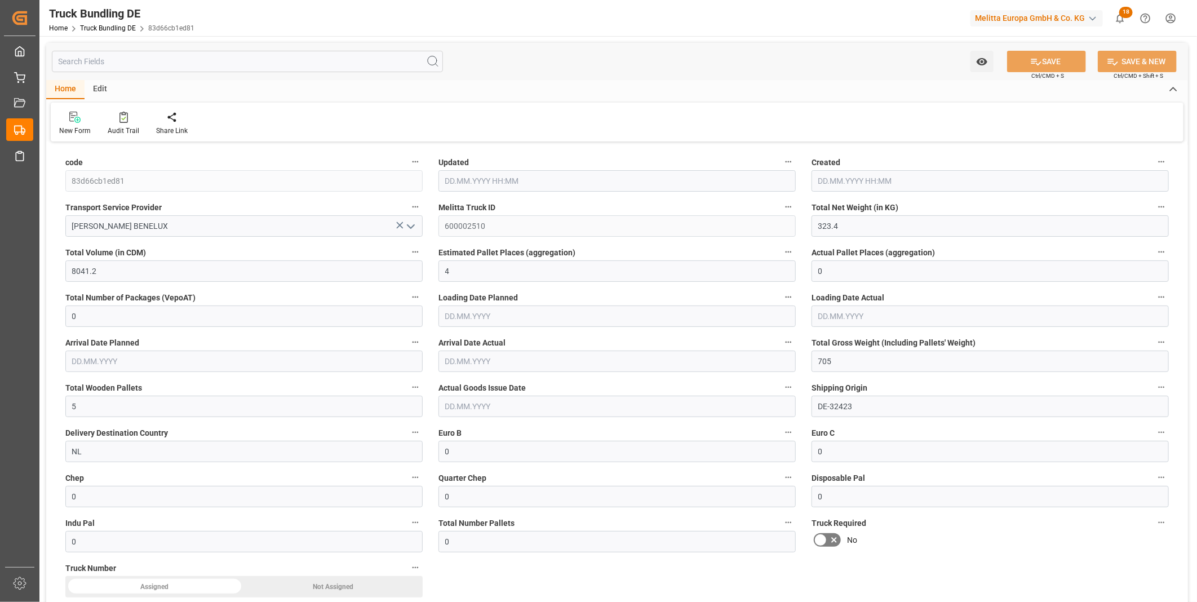
type input "0"
type input "[DATE] 12:55"
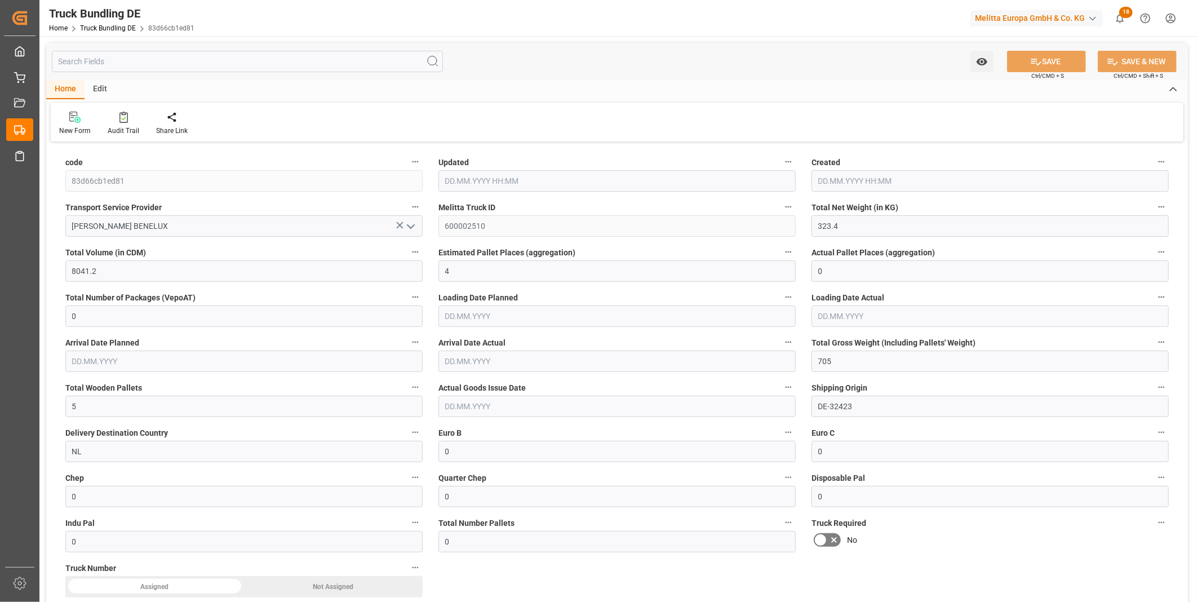
type input "[DATE]"
